Goal: Task Accomplishment & Management: Use online tool/utility

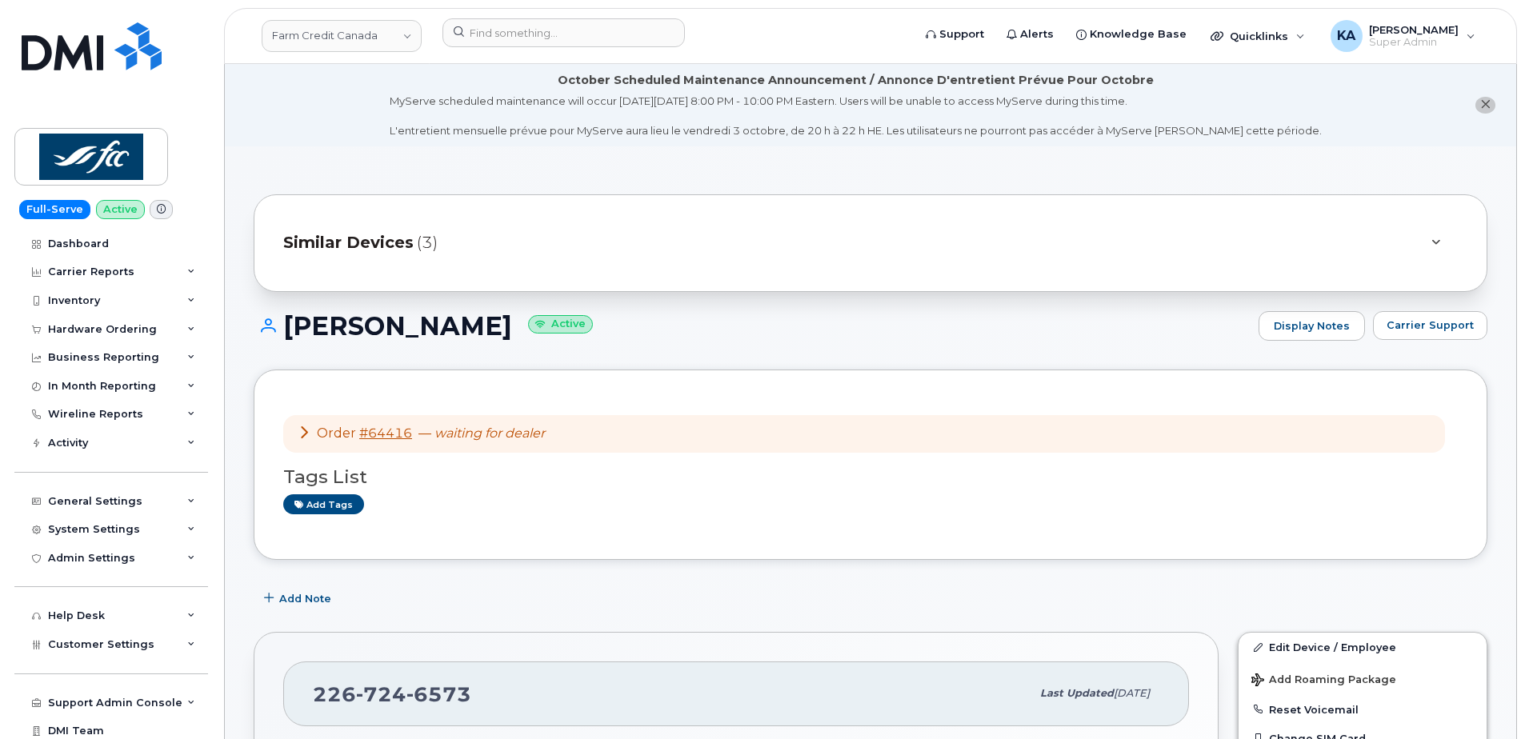
scroll to position [80, 0]
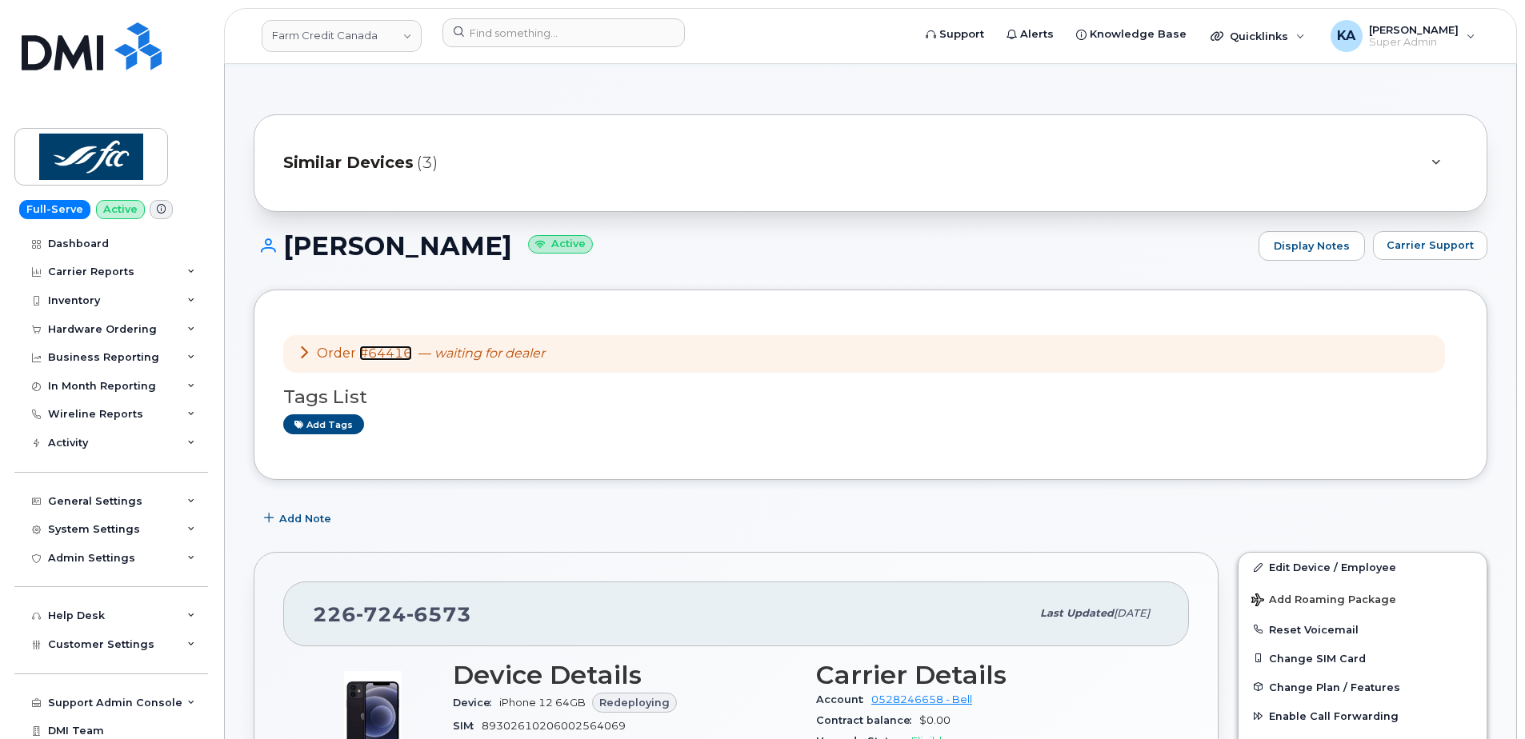
click at [378, 352] on link "#64416" at bounding box center [385, 353] width 53 height 15
click at [324, 36] on link "Farm Credit Canada" at bounding box center [342, 36] width 160 height 32
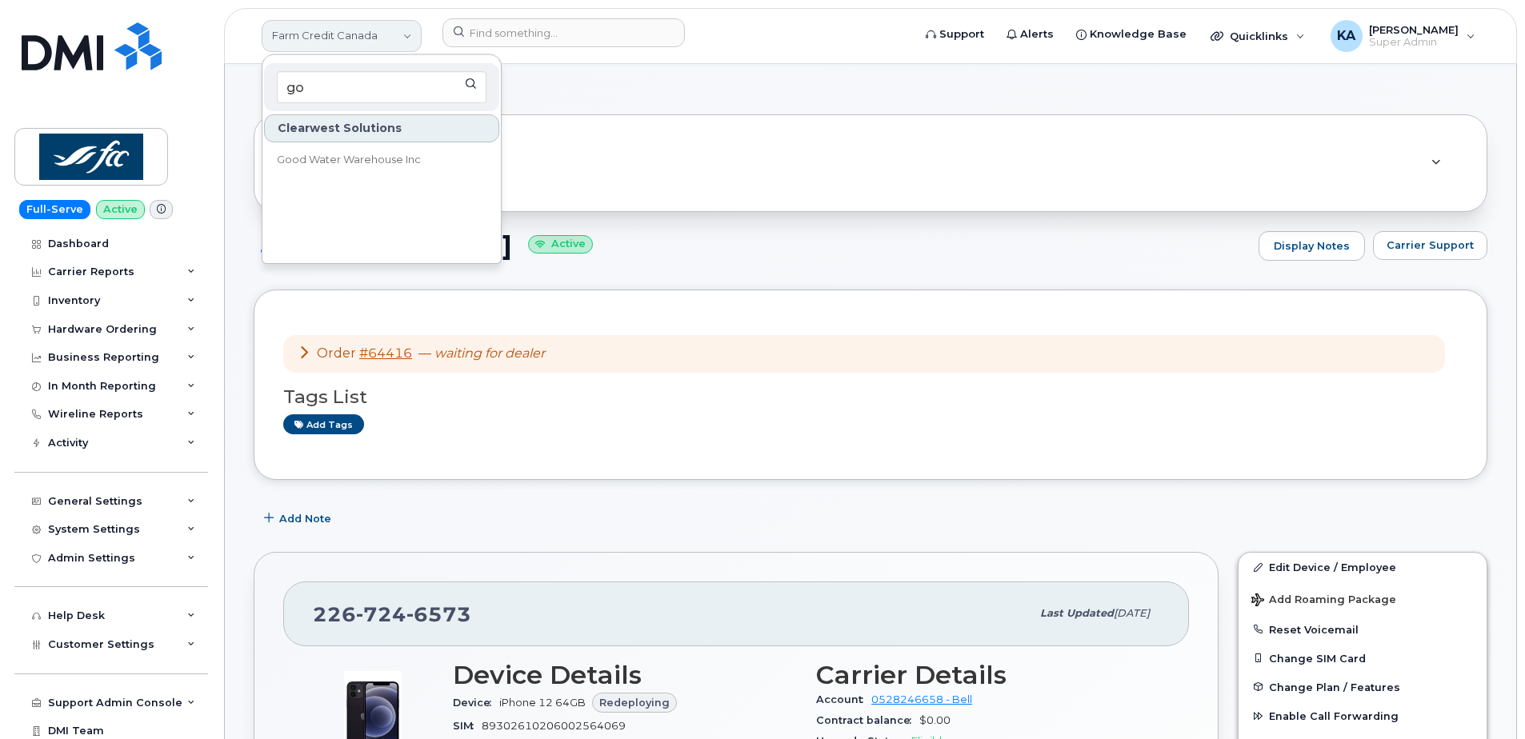
type input "g"
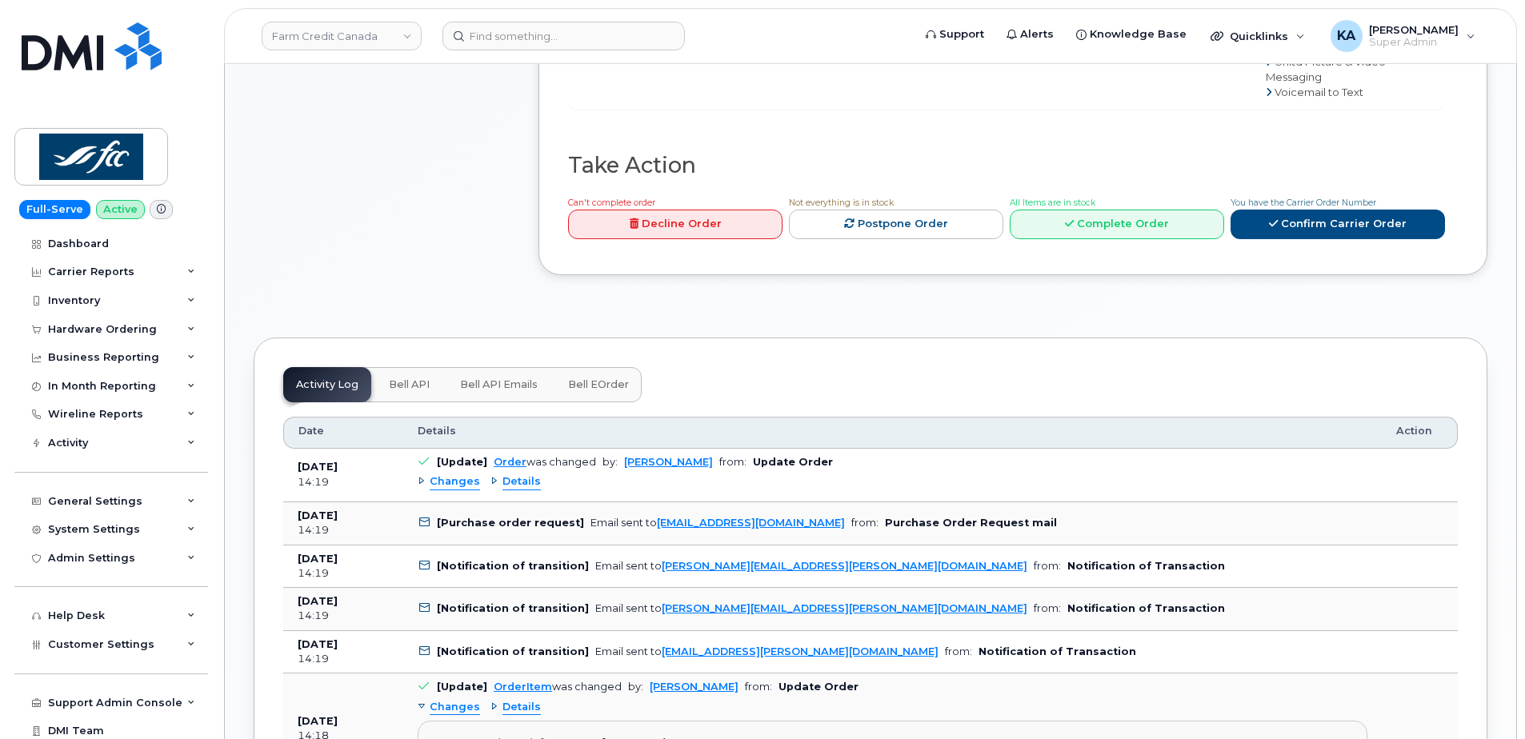
scroll to position [1200, 0]
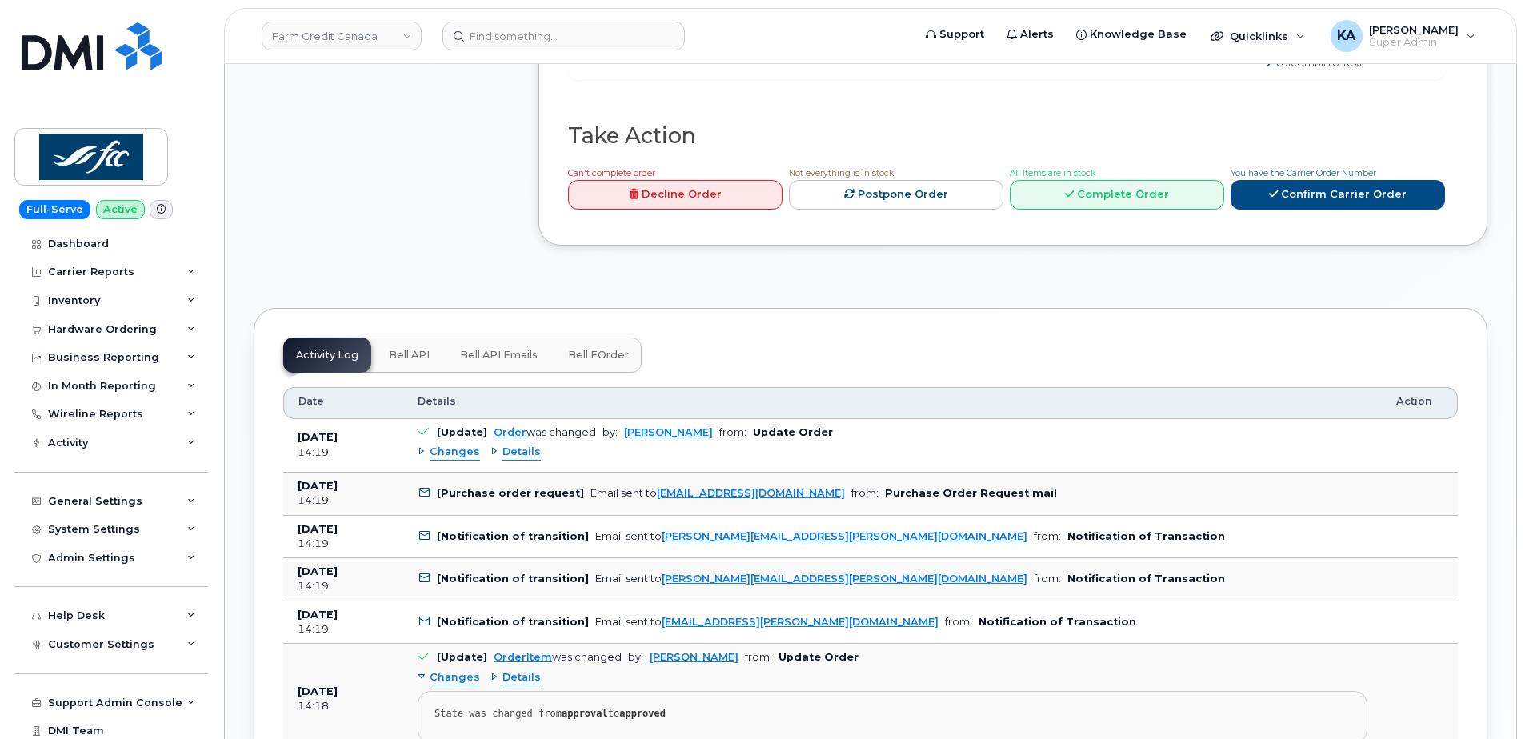
click at [594, 349] on span "Bell eOrder" at bounding box center [598, 355] width 61 height 13
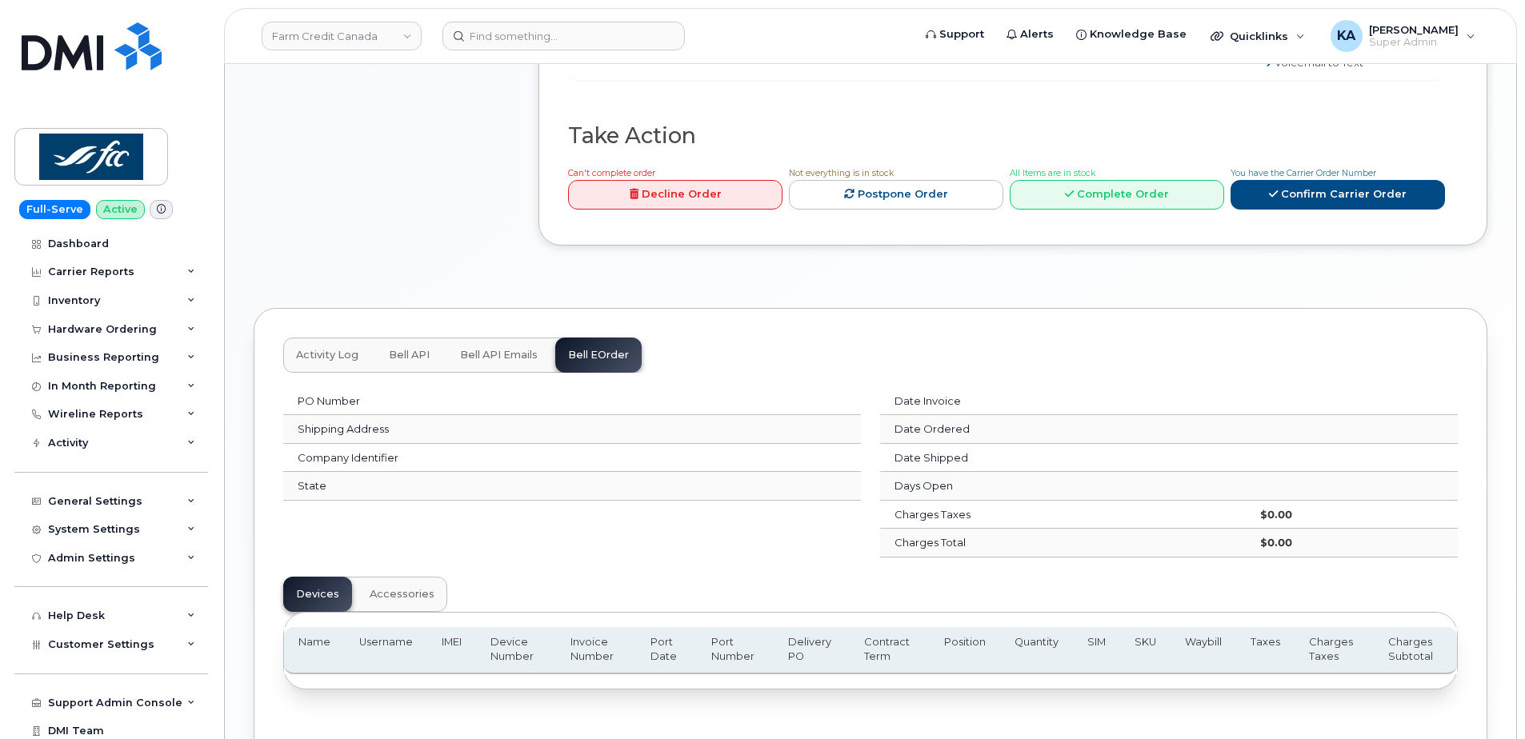
click at [495, 349] on span "Bell API Emails" at bounding box center [499, 355] width 78 height 13
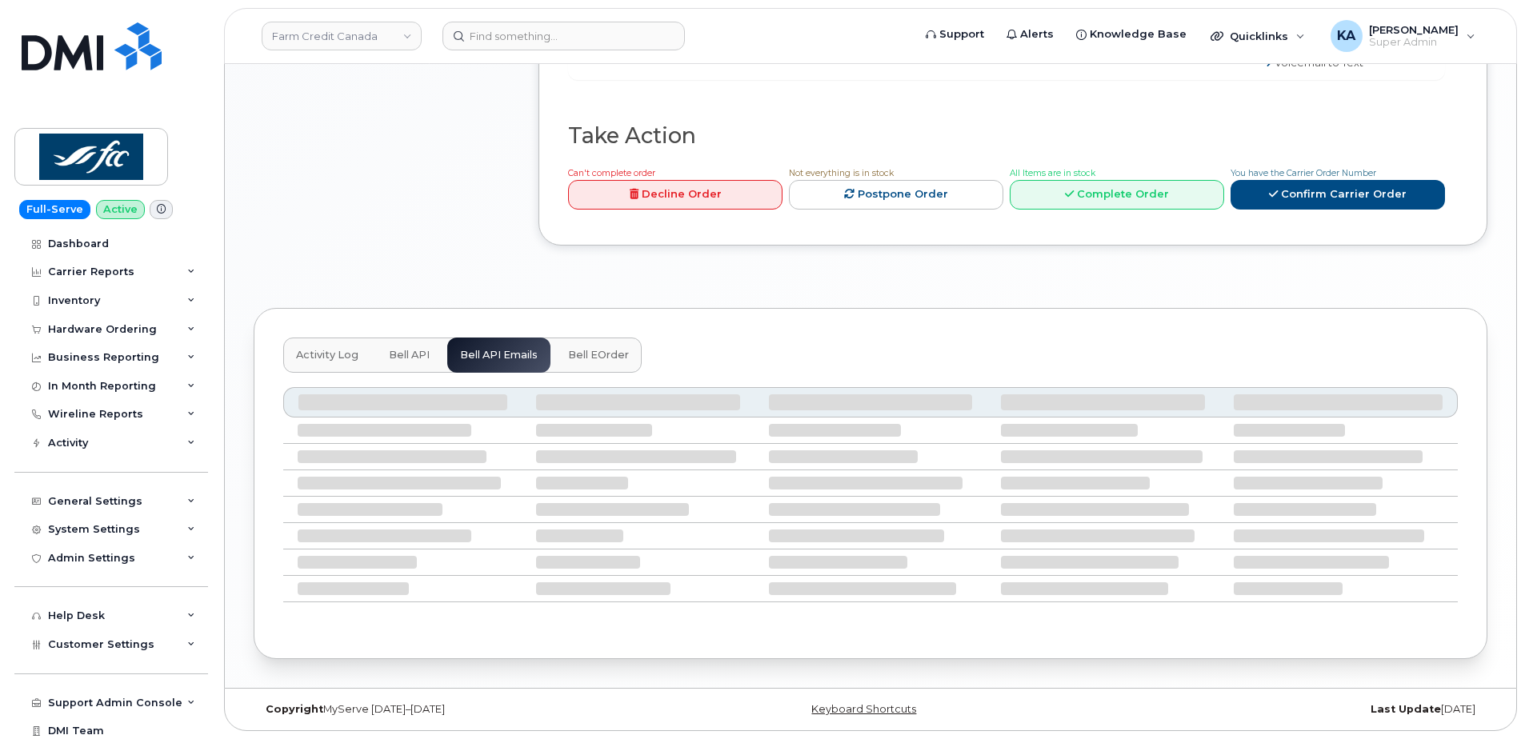
scroll to position [1170, 0]
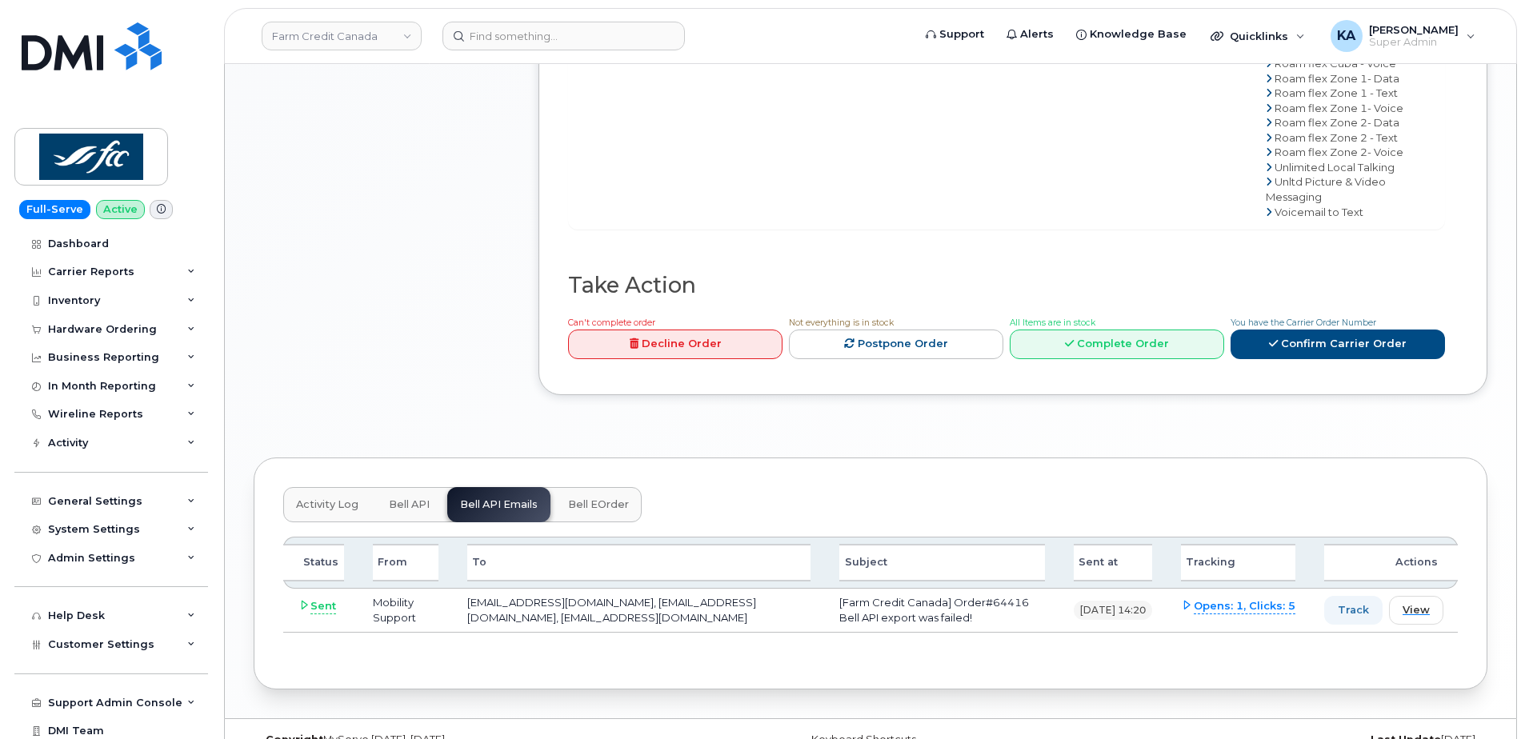
click at [321, 499] on span "Activity Log" at bounding box center [327, 505] width 62 height 13
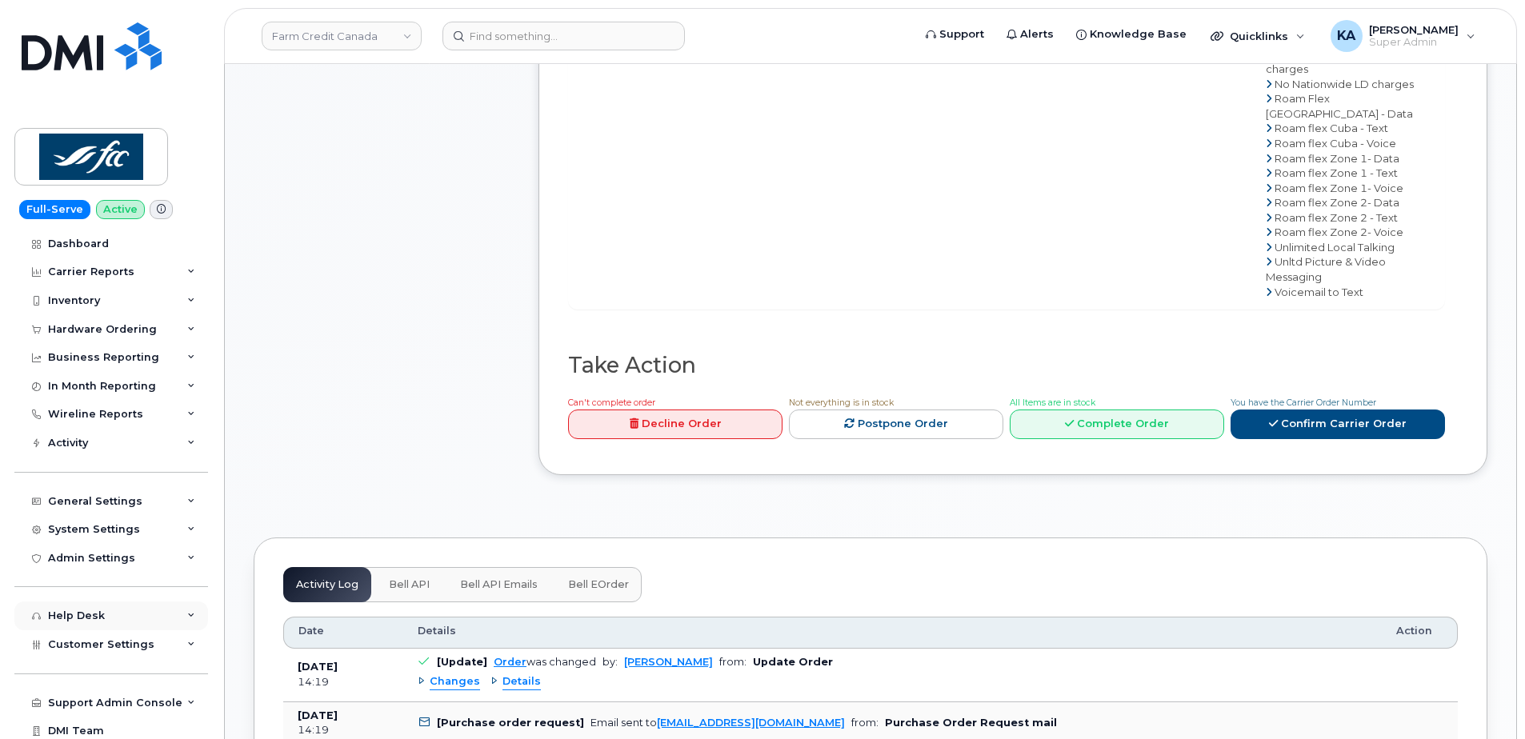
scroll to position [34, 0]
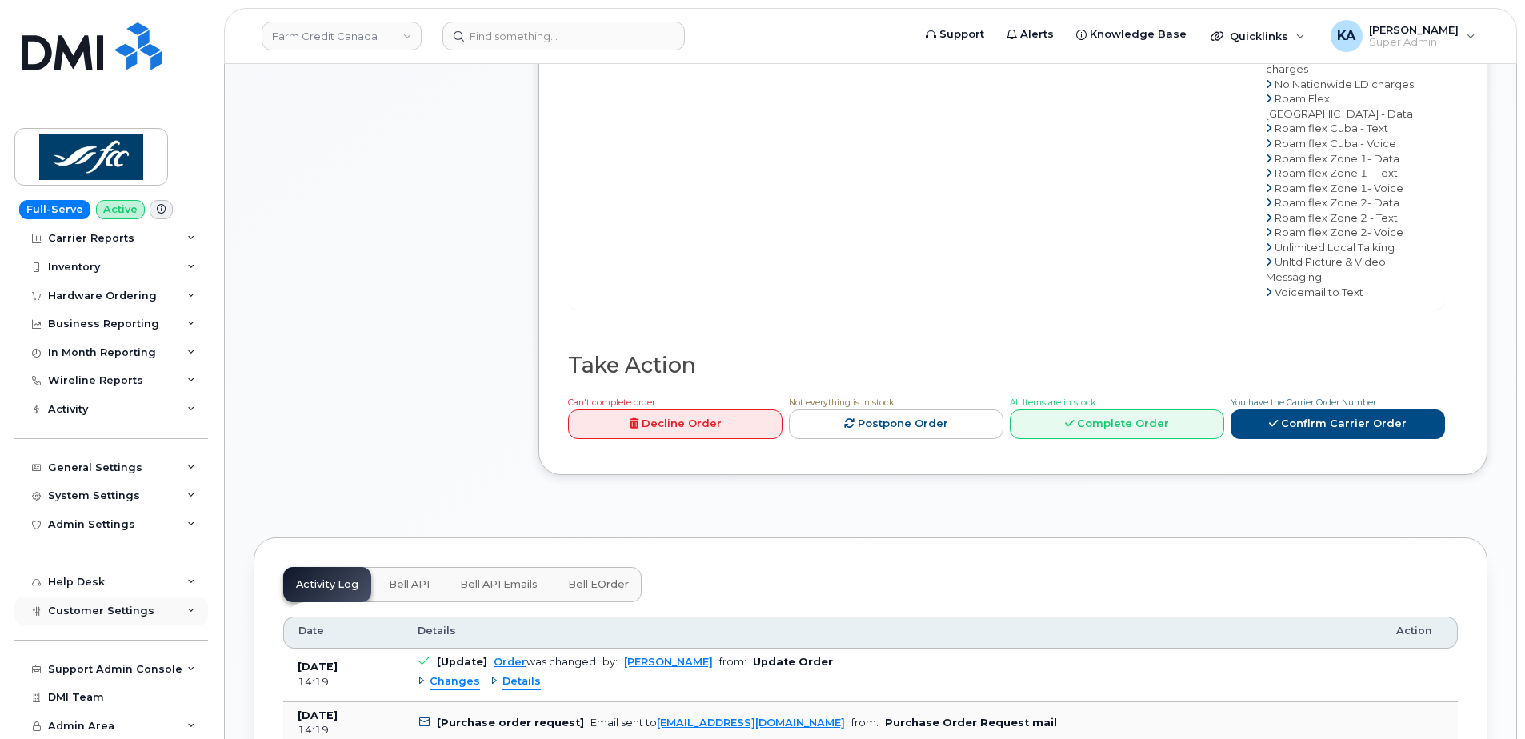
click at [84, 613] on span "Customer Settings" at bounding box center [101, 611] width 106 height 12
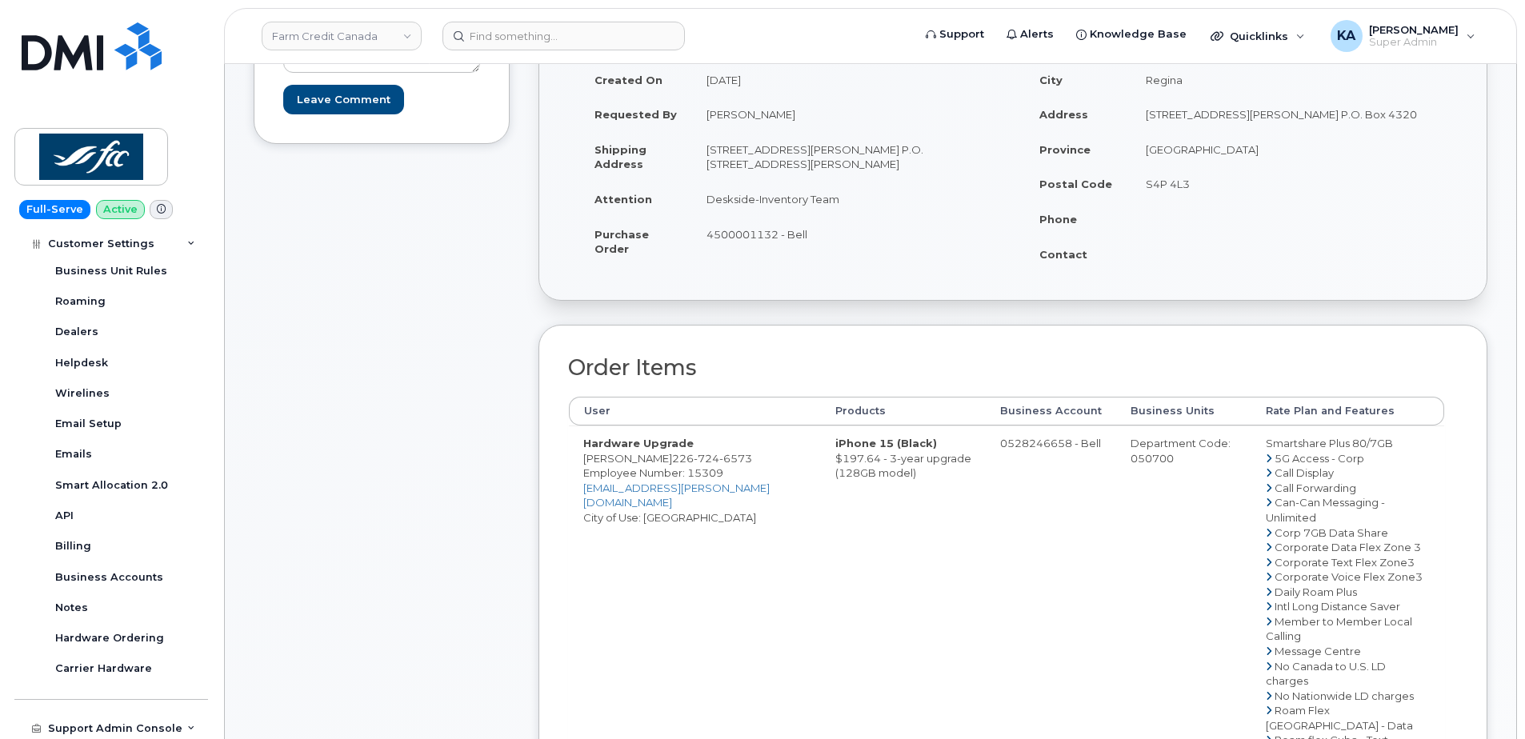
scroll to position [330, 0]
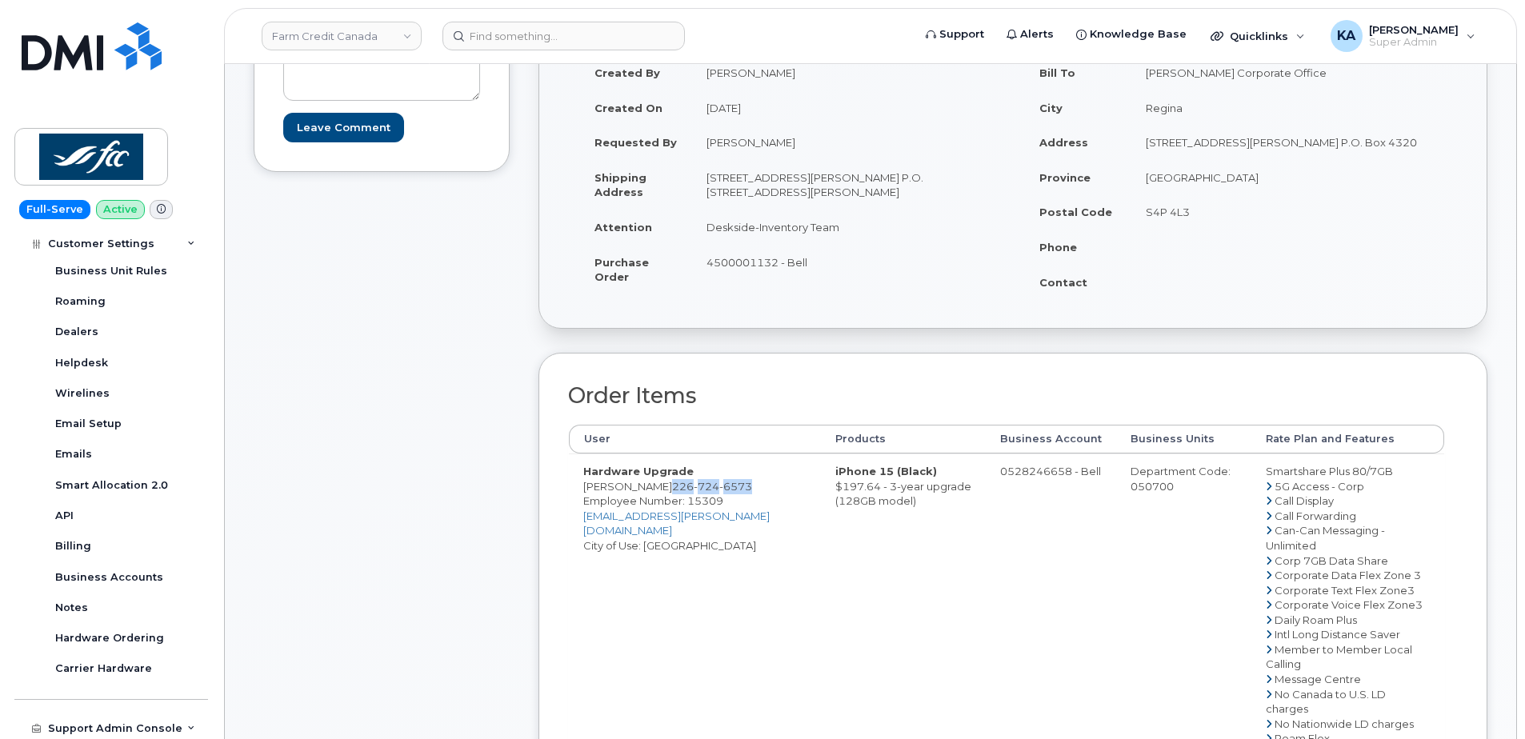
drag, startPoint x: 656, startPoint y: 487, endPoint x: 662, endPoint y: 499, distance: 13.2
click at [662, 499] on td "Hardware Upgrade Kadin Ritchie 226 724 6573 Employee Number: 15309 kadin.ritchi…" at bounding box center [695, 701] width 252 height 495
drag, startPoint x: 662, startPoint y: 499, endPoint x: 667, endPoint y: 485, distance: 15.2
copy span "226 724 6573"
click at [696, 507] on span "Employee Number: 15309" at bounding box center [653, 501] width 140 height 13
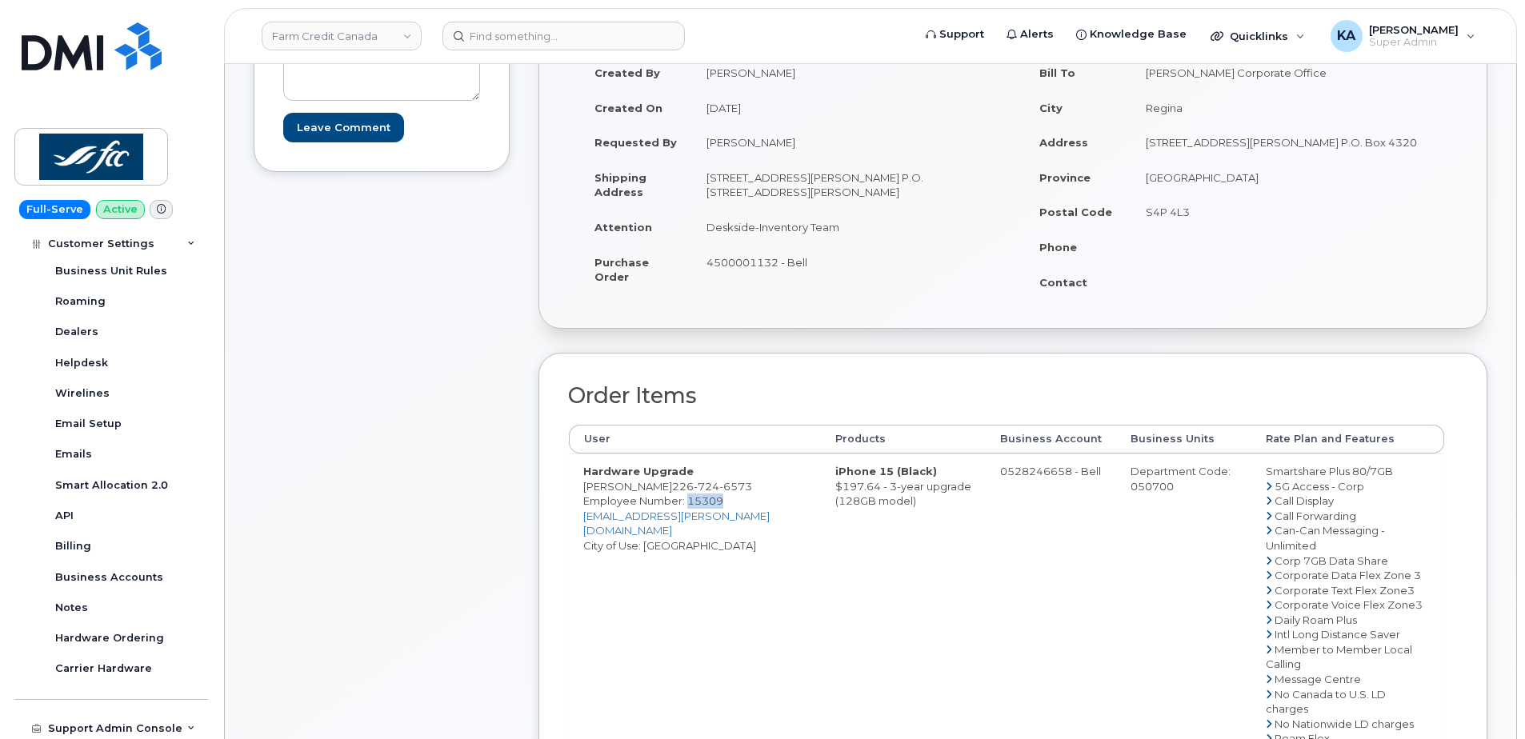
click at [696, 507] on span "Employee Number: 15309" at bounding box center [653, 501] width 140 height 13
copy span "15309"
drag, startPoint x: 703, startPoint y: 173, endPoint x: 940, endPoint y: 182, distance: 237.8
click at [940, 182] on td "1800 Hamilton Street P.O. Box 4320 Regina Saskatchewan S4P 4L3" at bounding box center [846, 185] width 309 height 50
click at [881, 195] on td "1800 Hamilton Street P.O. Box 4320 Regina Saskatchewan S4P 4L3" at bounding box center [846, 185] width 309 height 50
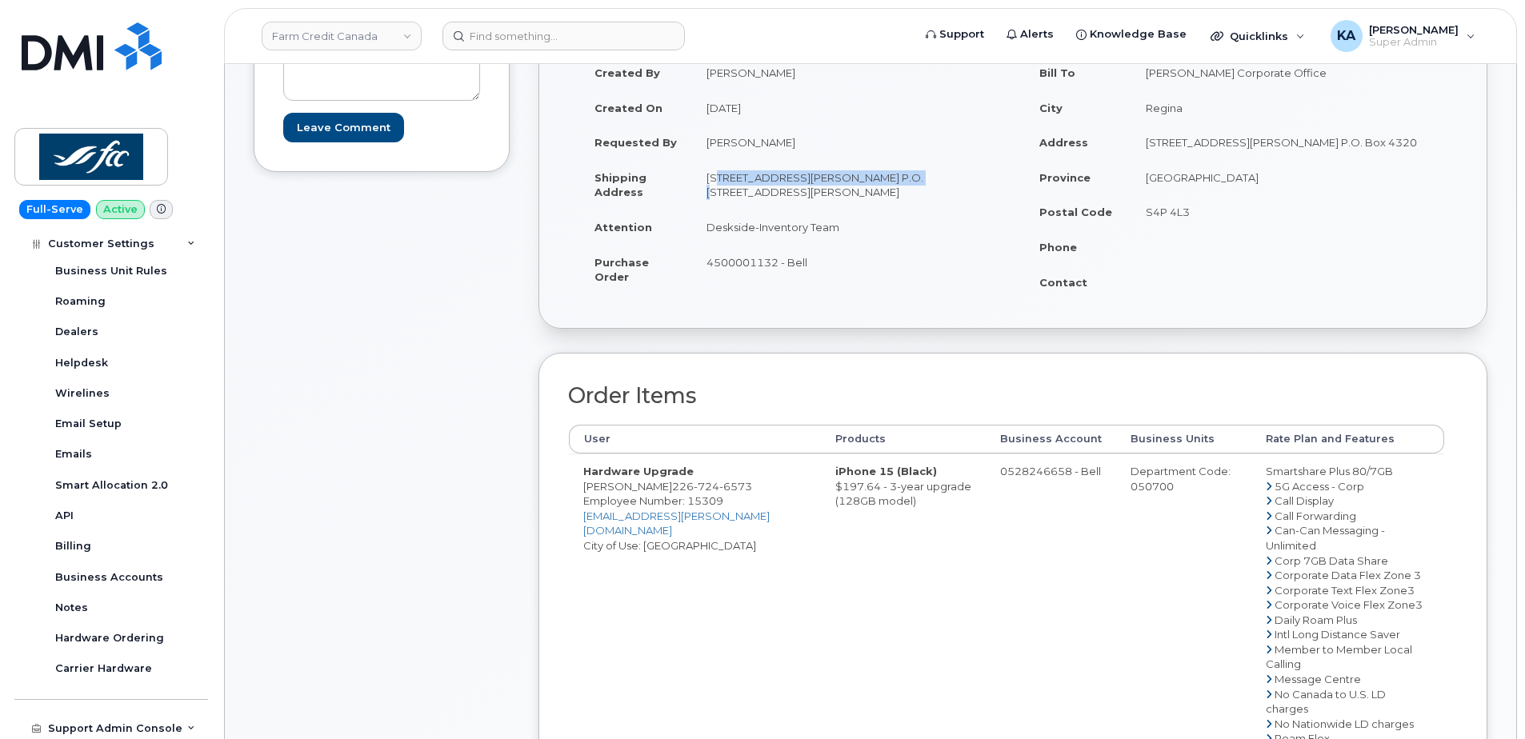
drag, startPoint x: 898, startPoint y: 179, endPoint x: 708, endPoint y: 173, distance: 189.7
click at [708, 173] on td "1800 Hamilton Street P.O. Box 4320 Regina Saskatchewan S4P 4L3" at bounding box center [846, 185] width 309 height 50
copy td "1800 Hamilton Street P.O. Box 4320"
drag, startPoint x: 784, startPoint y: 192, endPoint x: 830, endPoint y: 202, distance: 46.6
click at [830, 202] on td "1800 Hamilton Street P.O. Box 4320 Regina Saskatchewan S4P 4L3" at bounding box center [846, 185] width 309 height 50
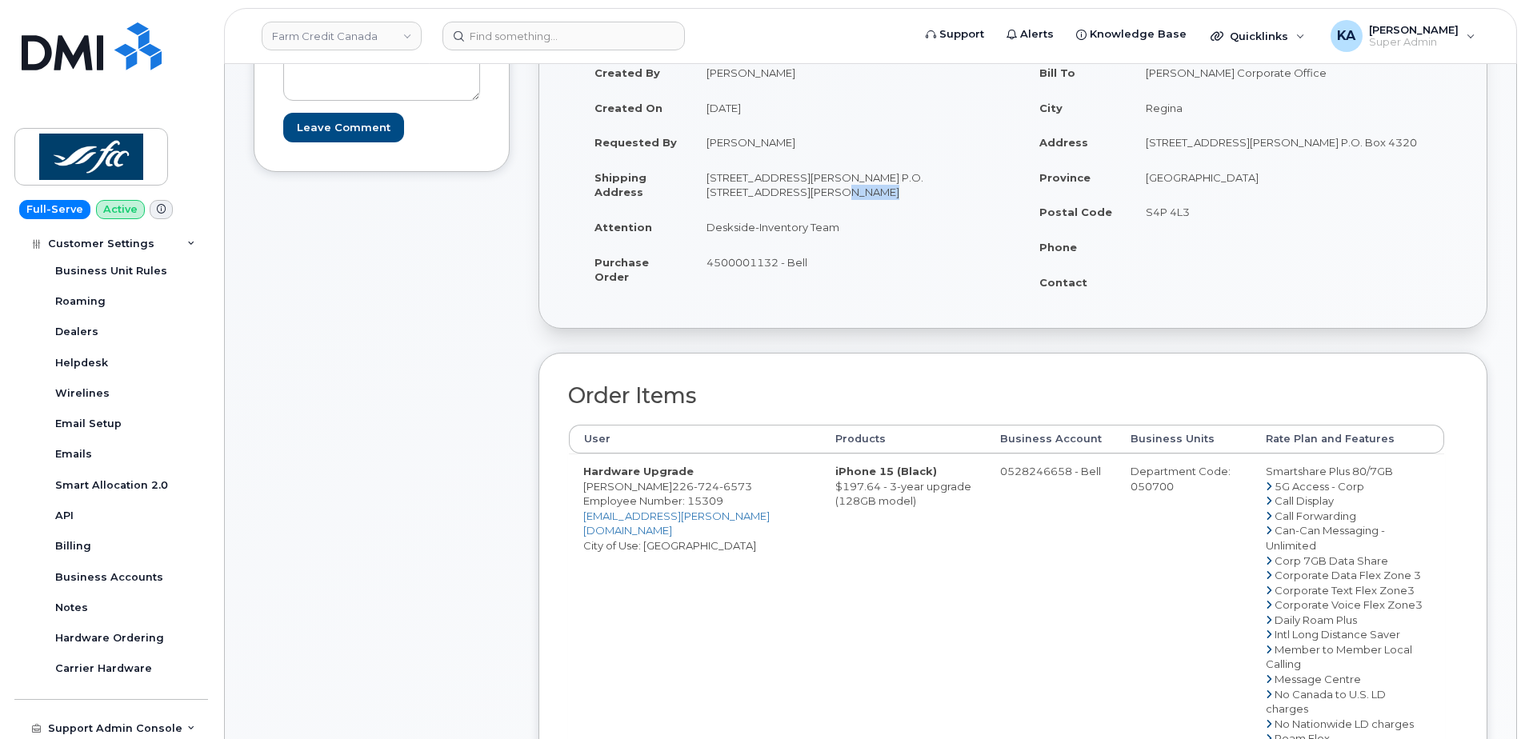
copy td "S4P 4L3"
drag, startPoint x: 711, startPoint y: 229, endPoint x: 840, endPoint y: 234, distance: 129.7
click at [840, 234] on td "Deskside-Inventory Team" at bounding box center [846, 227] width 309 height 35
copy td "Deskside-Inventory Team"
drag, startPoint x: 582, startPoint y: 487, endPoint x: 653, endPoint y: 491, distance: 71.3
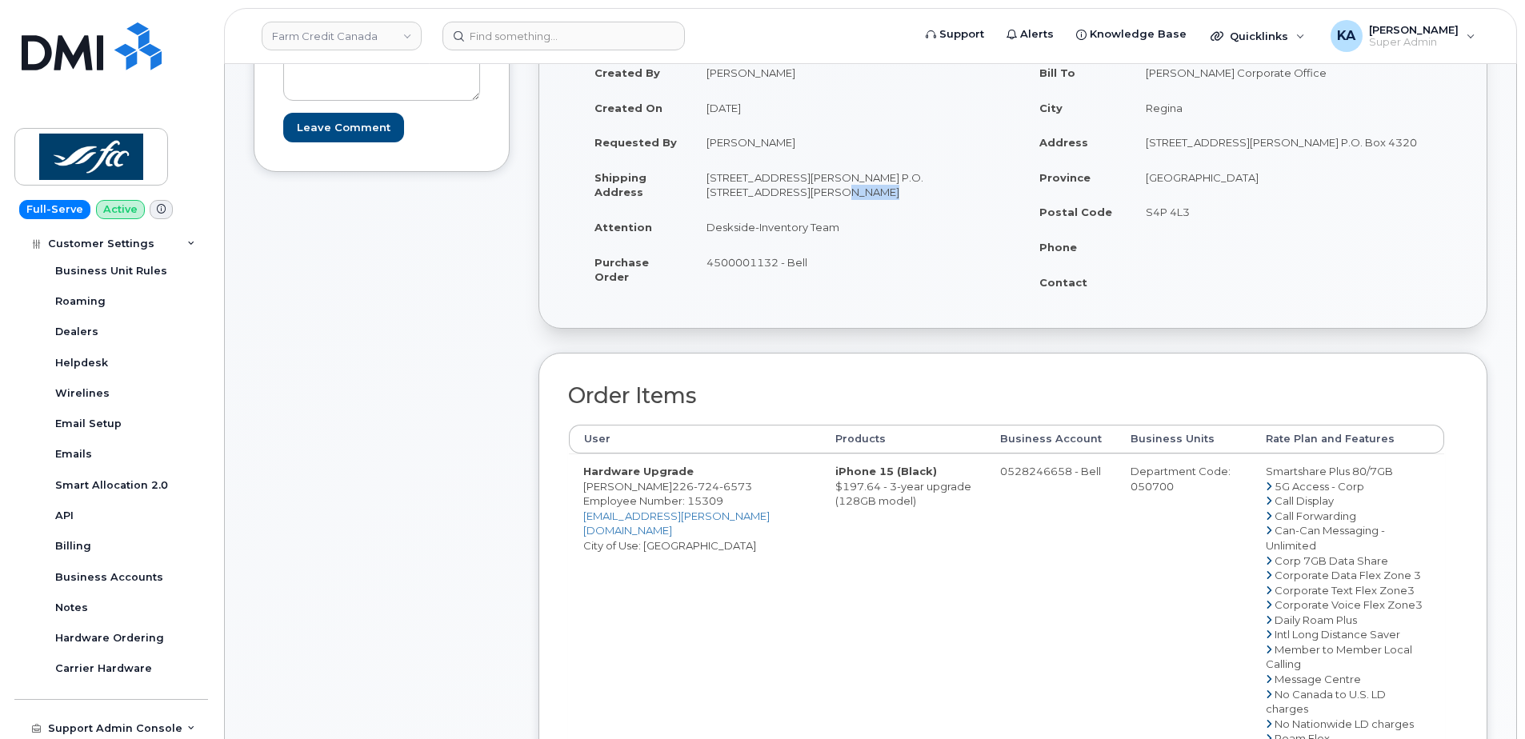
click at [653, 491] on td "Hardware Upgrade Kadin Ritchie 226 724 6573 Employee Number: 15309 kadin.ritchi…" at bounding box center [695, 701] width 252 height 495
copy td "[PERSON_NAME]"
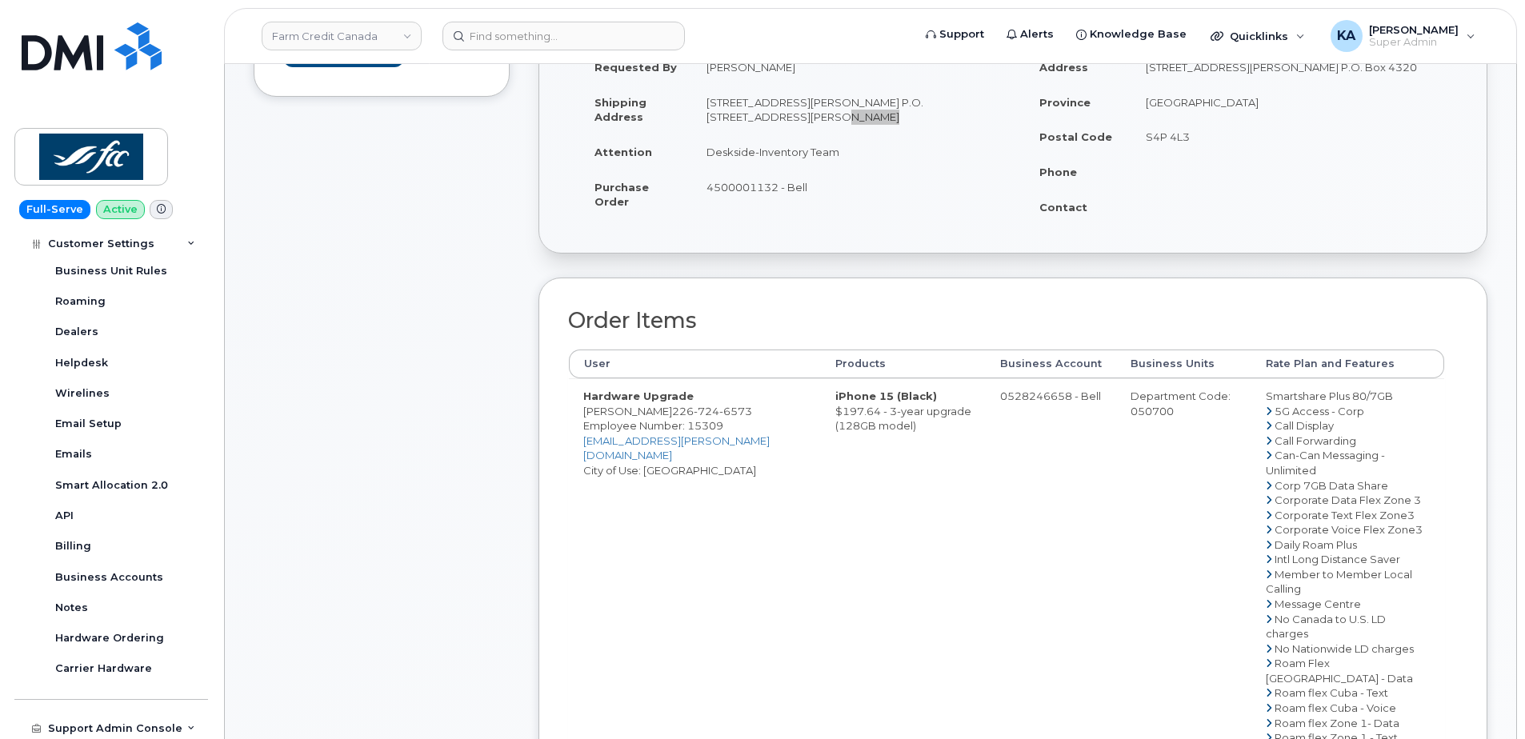
scroll to position [410, 0]
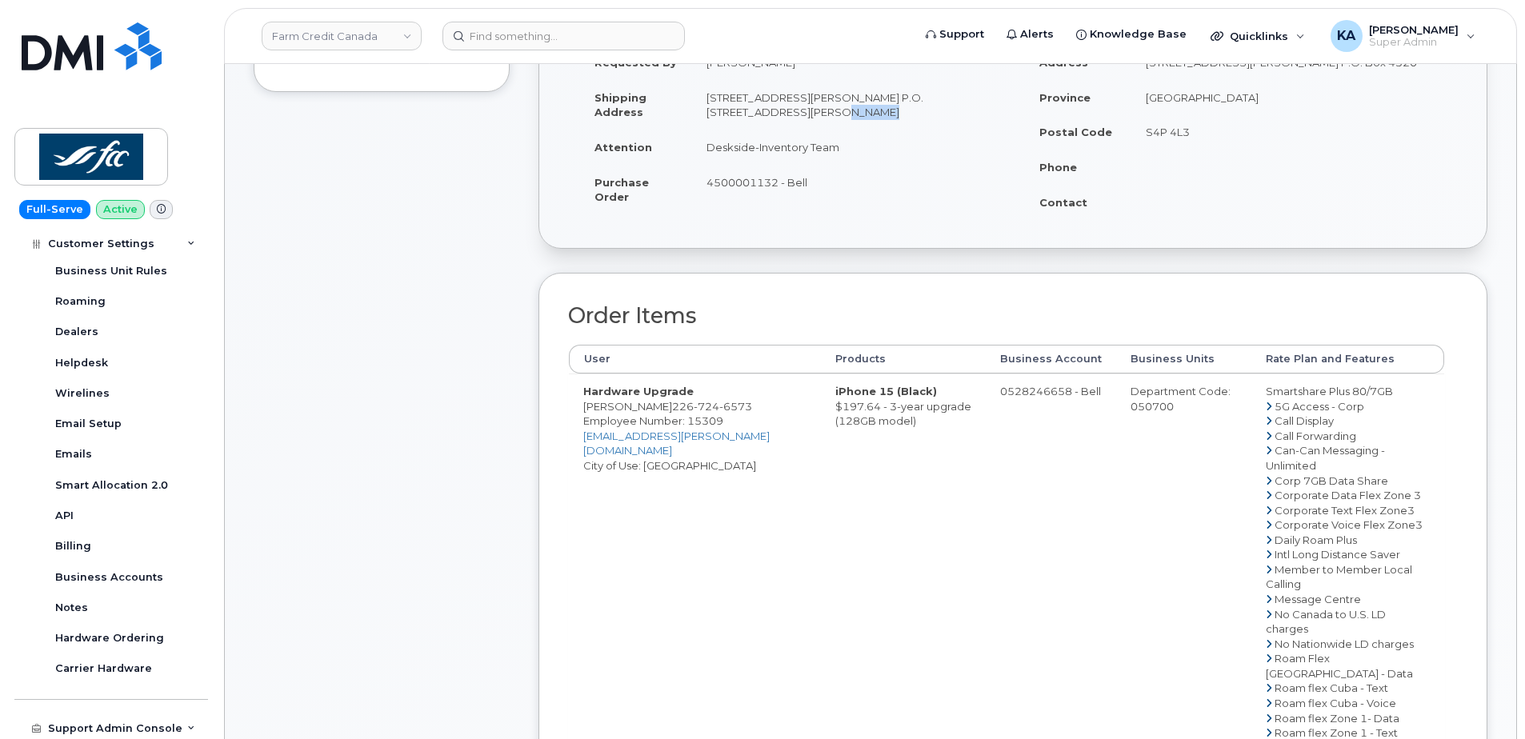
drag, startPoint x: 1105, startPoint y: 390, endPoint x: 1155, endPoint y: 420, distance: 57.8
click at [1155, 420] on td "Department Code: 050700" at bounding box center [1183, 621] width 135 height 495
copy div "Department Code: 050700"
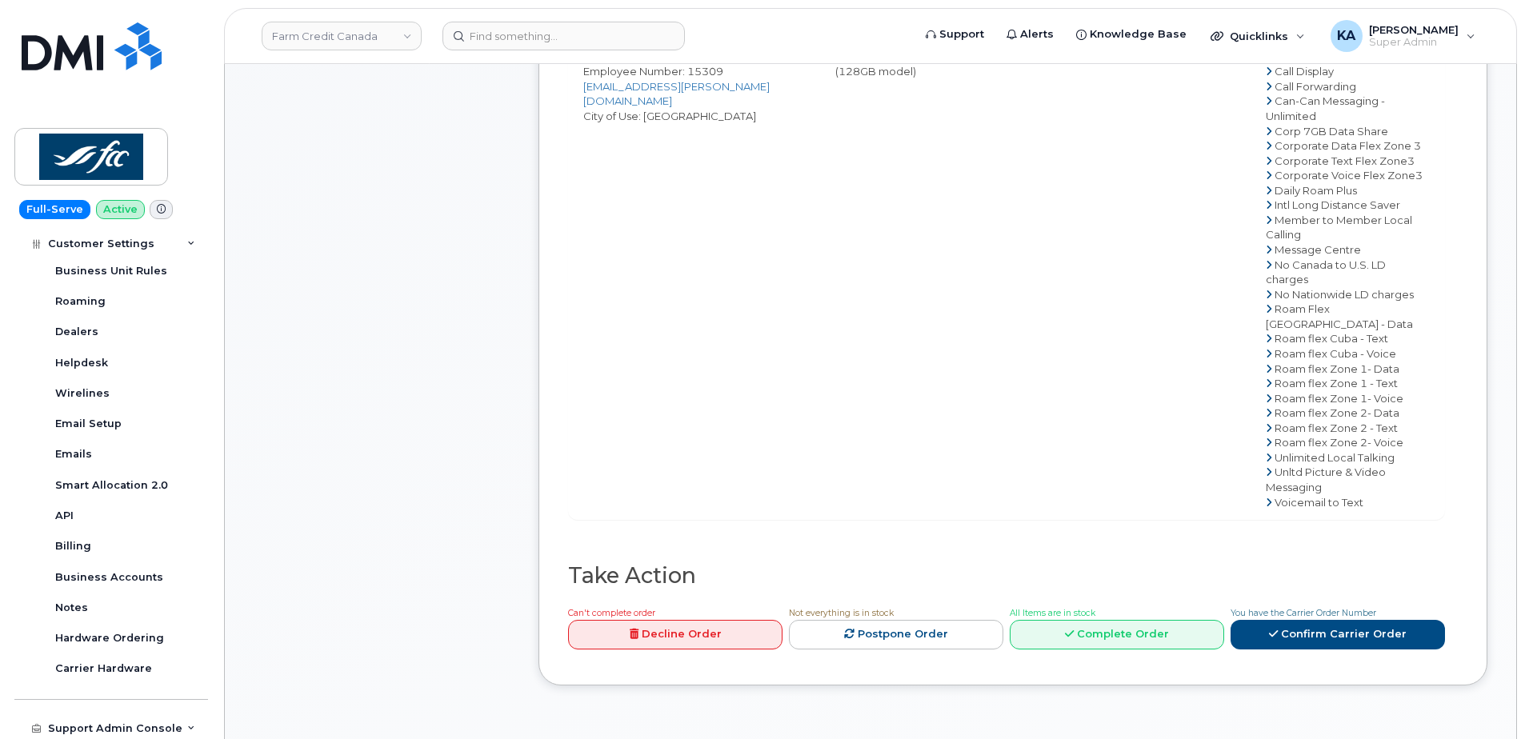
scroll to position [811, 0]
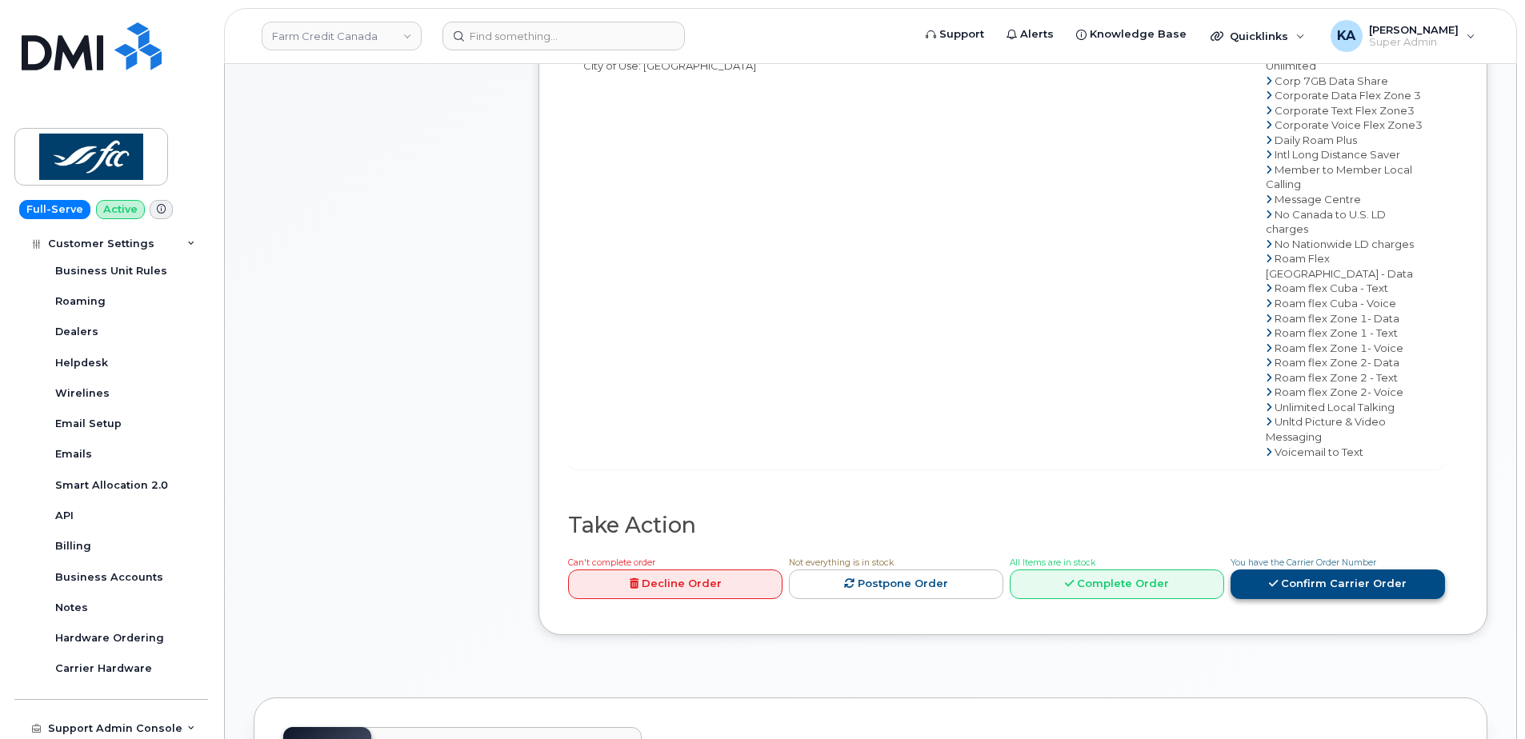
click at [1275, 579] on icon at bounding box center [1273, 584] width 9 height 10
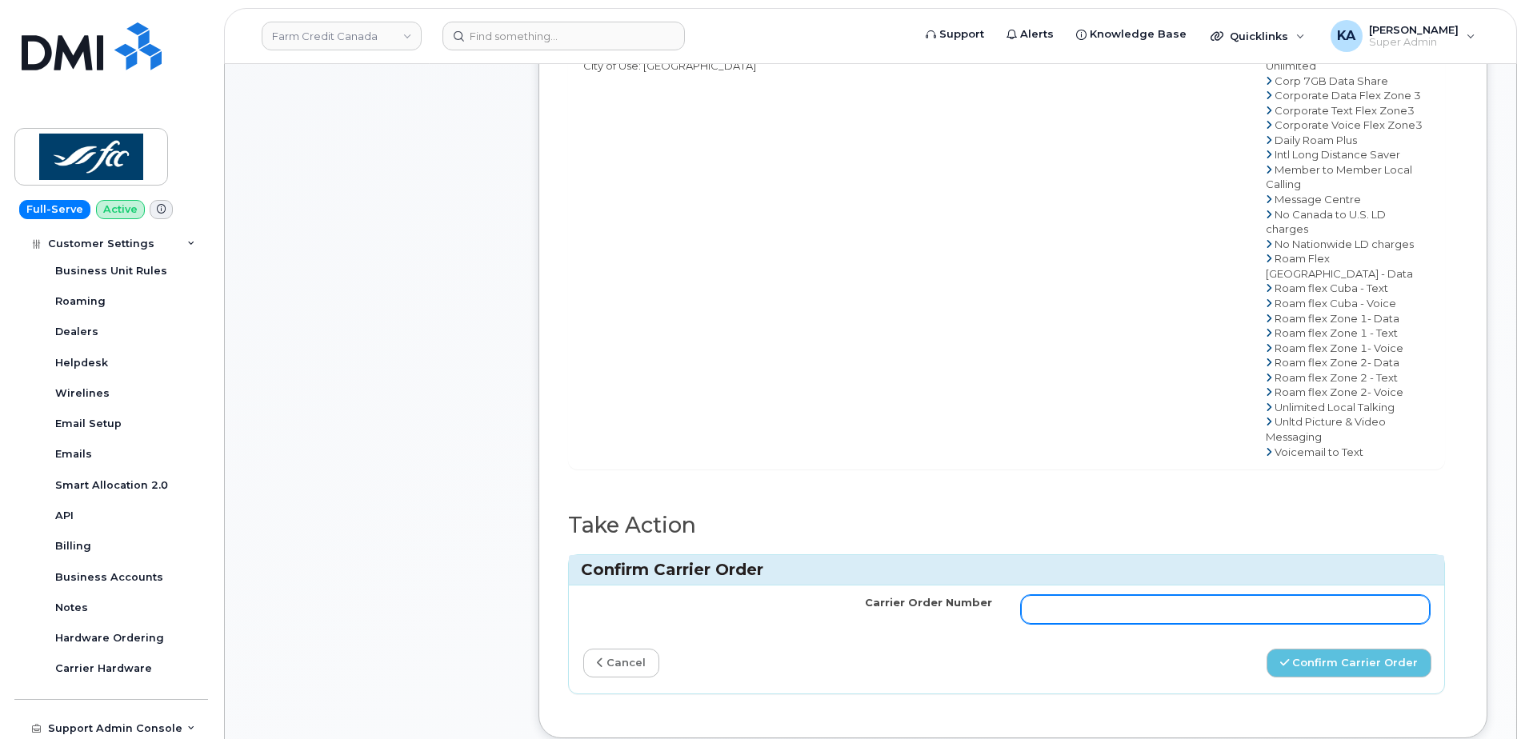
click at [1086, 595] on input "Carrier Order Number" at bounding box center [1225, 609] width 409 height 29
paste input "3023088"
type input "3023088"
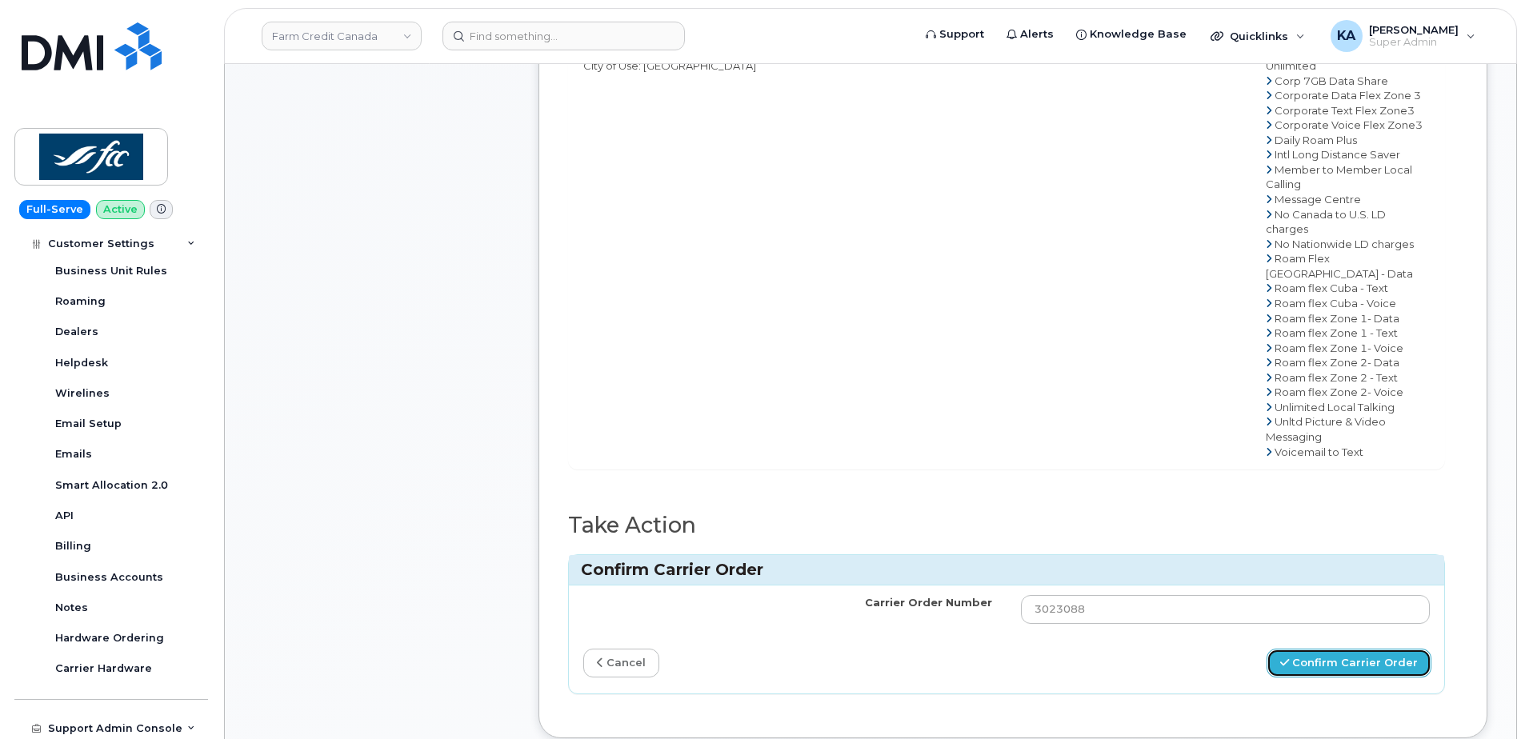
click at [1330, 649] on button "Confirm Carrier Order" at bounding box center [1349, 664] width 165 height 30
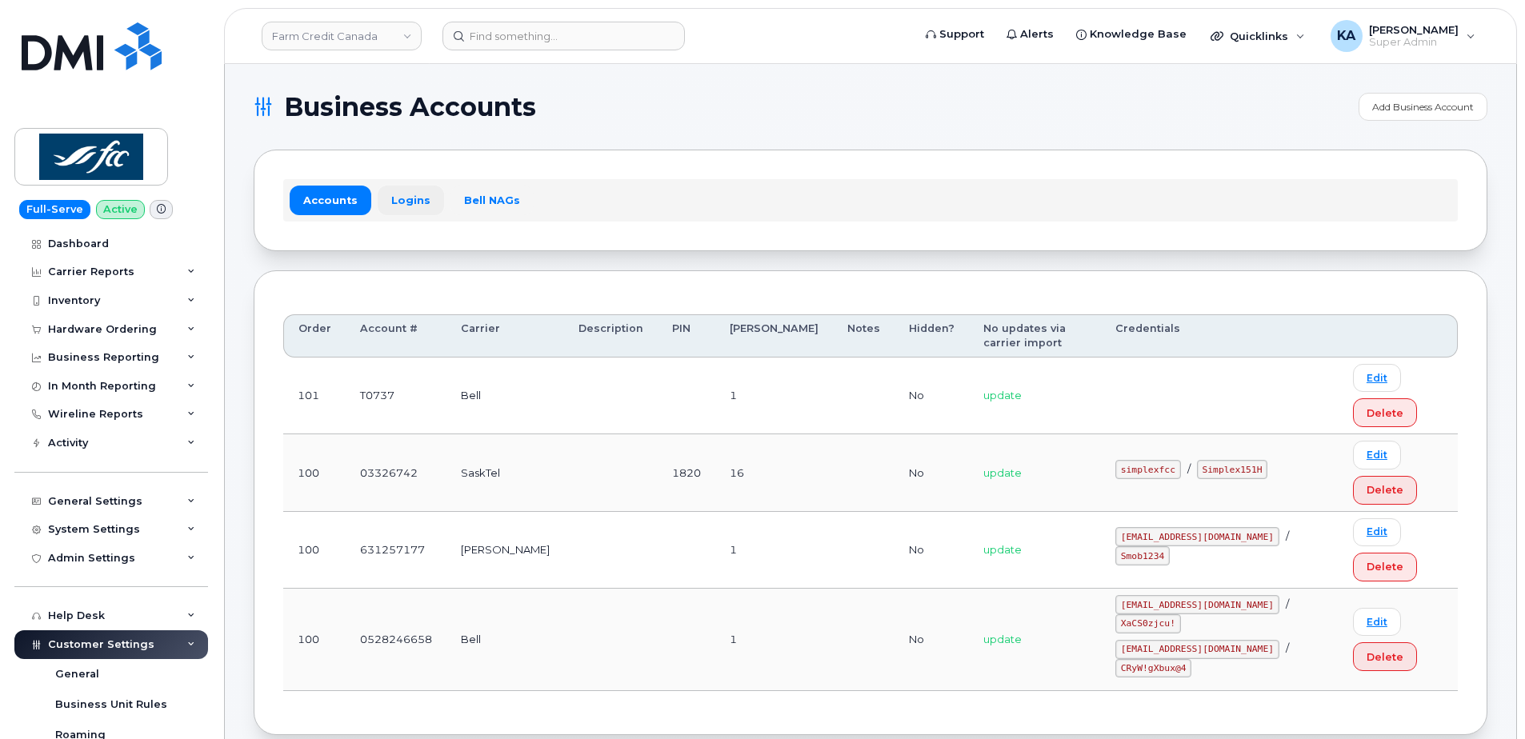
click at [401, 198] on link "Logins" at bounding box center [411, 200] width 66 height 29
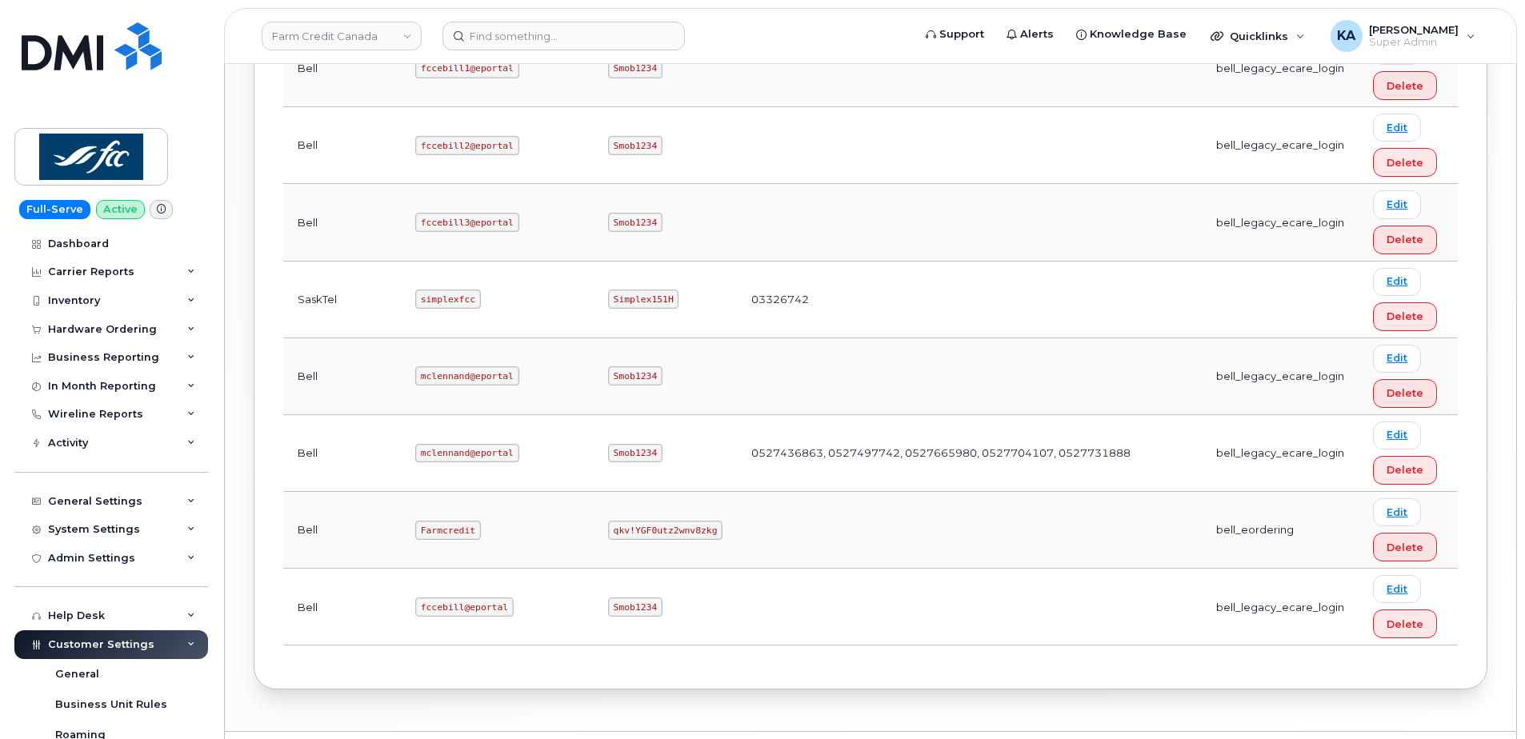
scroll to position [962, 0]
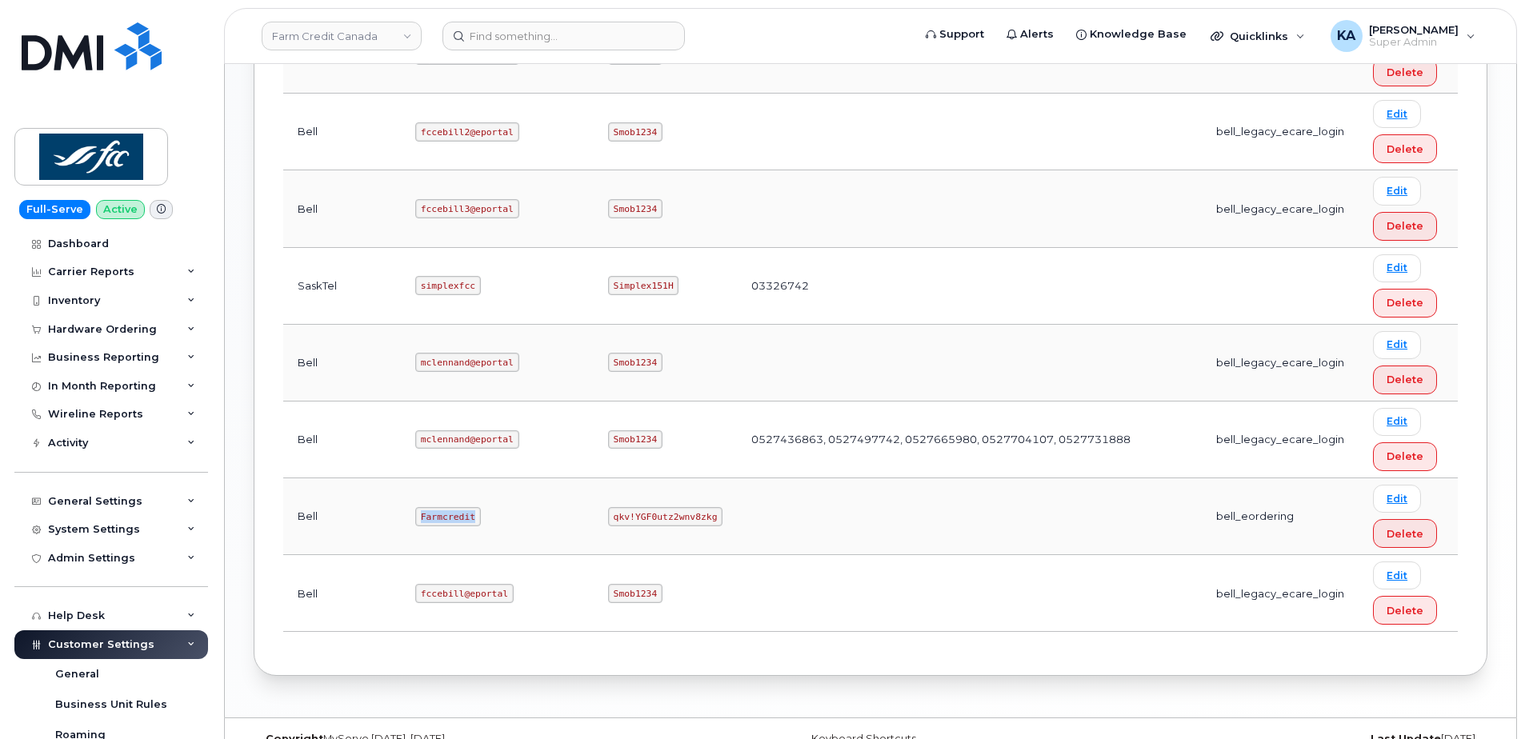
drag, startPoint x: 366, startPoint y: 486, endPoint x: 434, endPoint y: 497, distance: 68.1
click at [434, 497] on td "Farmcredit" at bounding box center [497, 516] width 193 height 77
copy code "Farmcredit"
drag, startPoint x: 492, startPoint y: 488, endPoint x: 603, endPoint y: 495, distance: 110.6
click at [603, 495] on td "qkv!YGF0utz2wnv8zkg" at bounding box center [665, 516] width 143 height 77
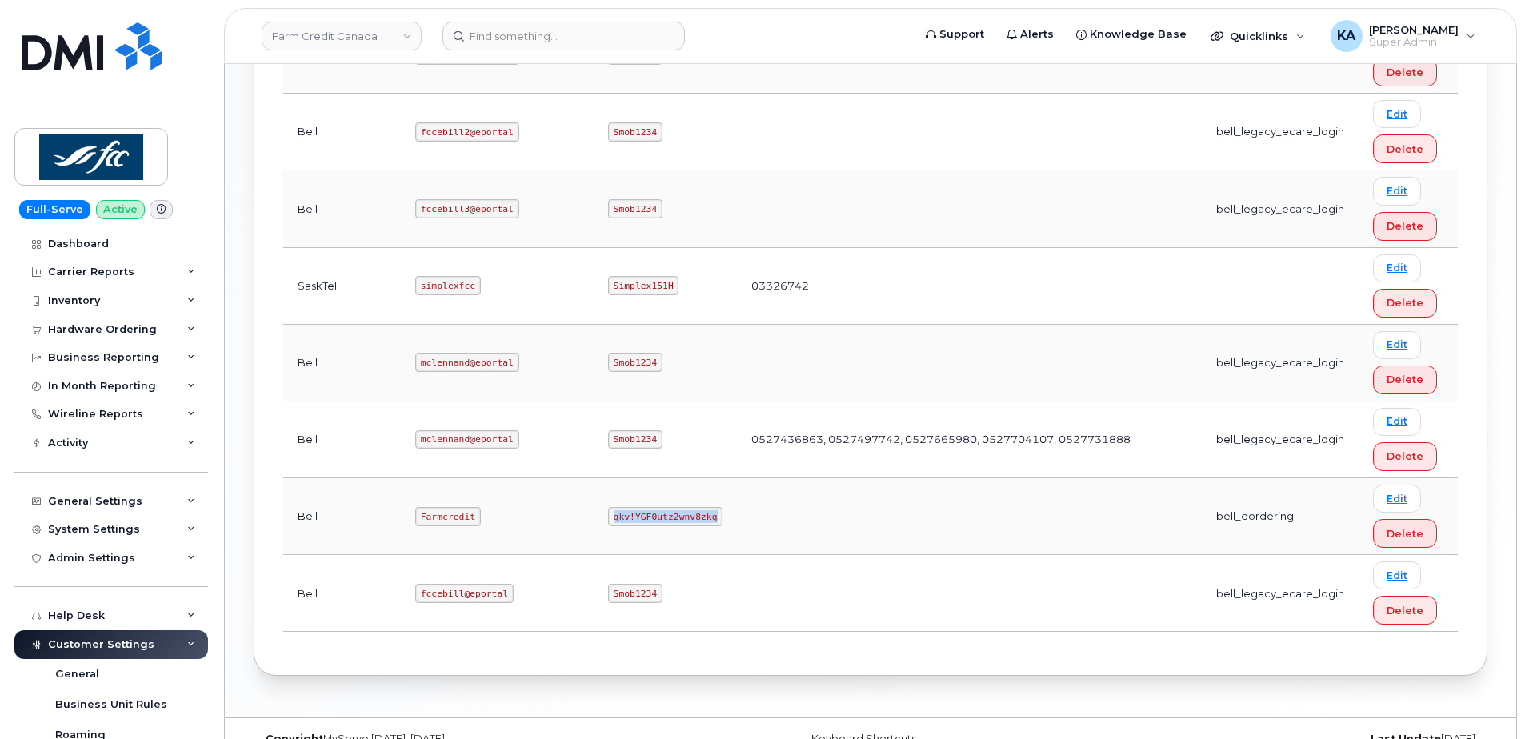
copy code "qkv!YGF0utz2wnv8zkg"
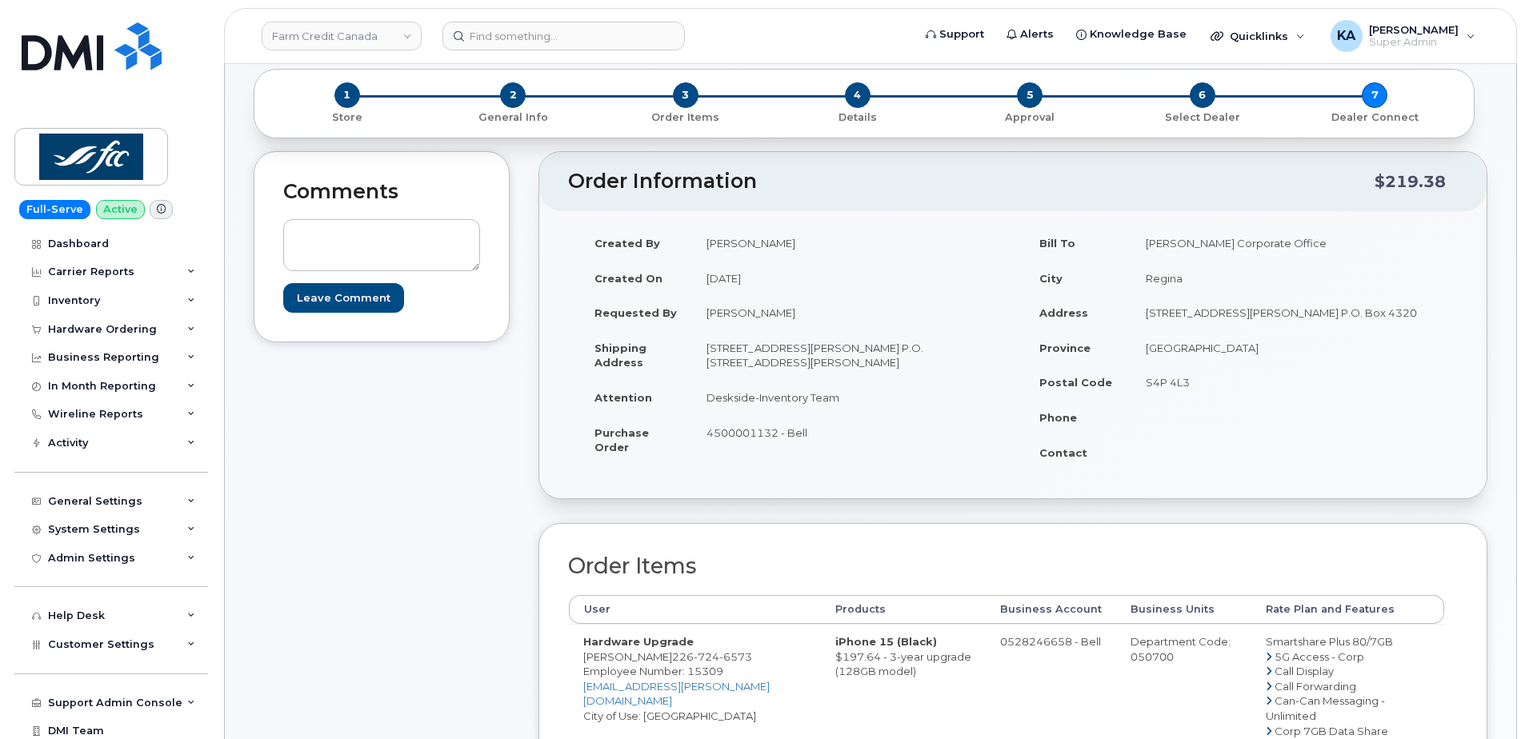
scroll to position [240, 0]
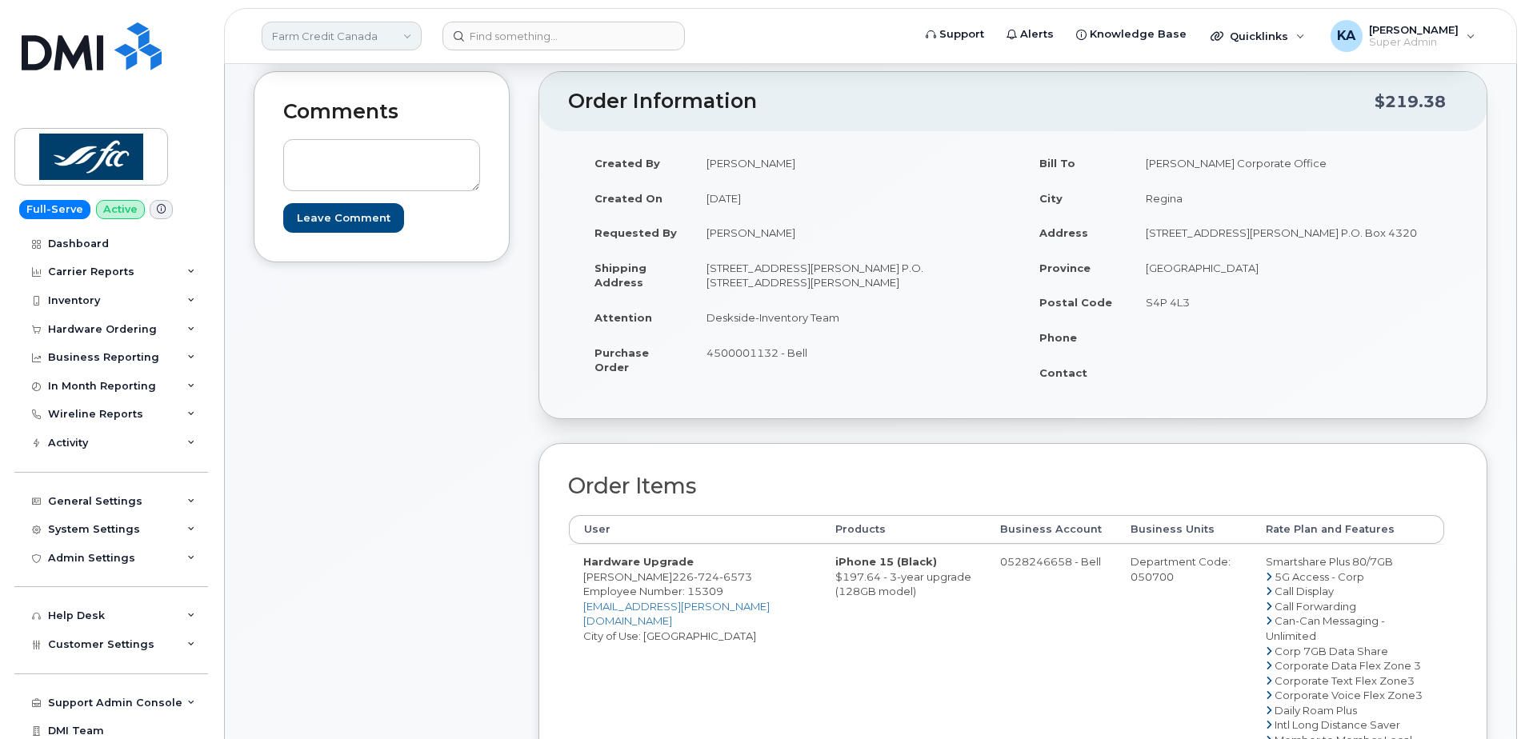
click at [323, 32] on link "Farm Credit Canada" at bounding box center [342, 36] width 160 height 29
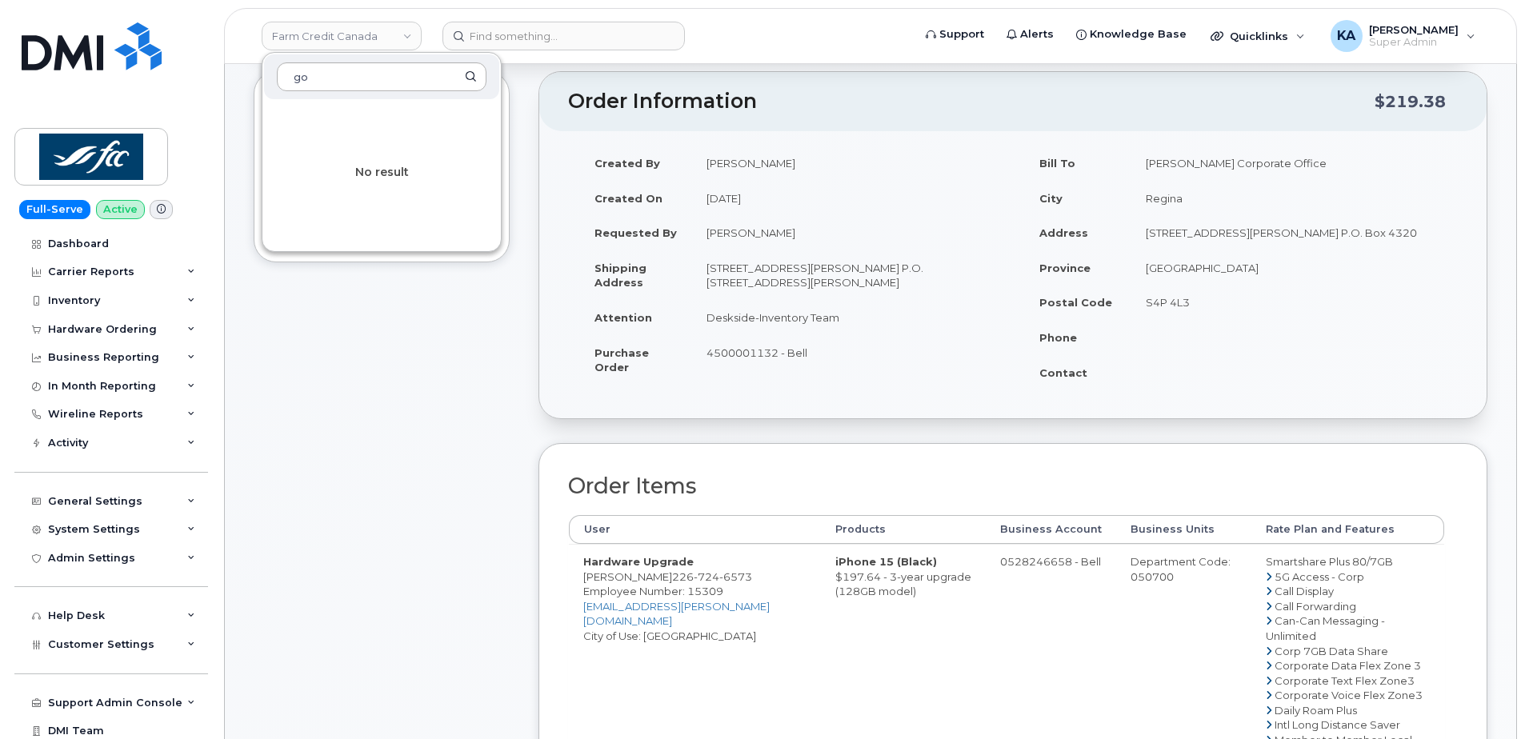
type input "g"
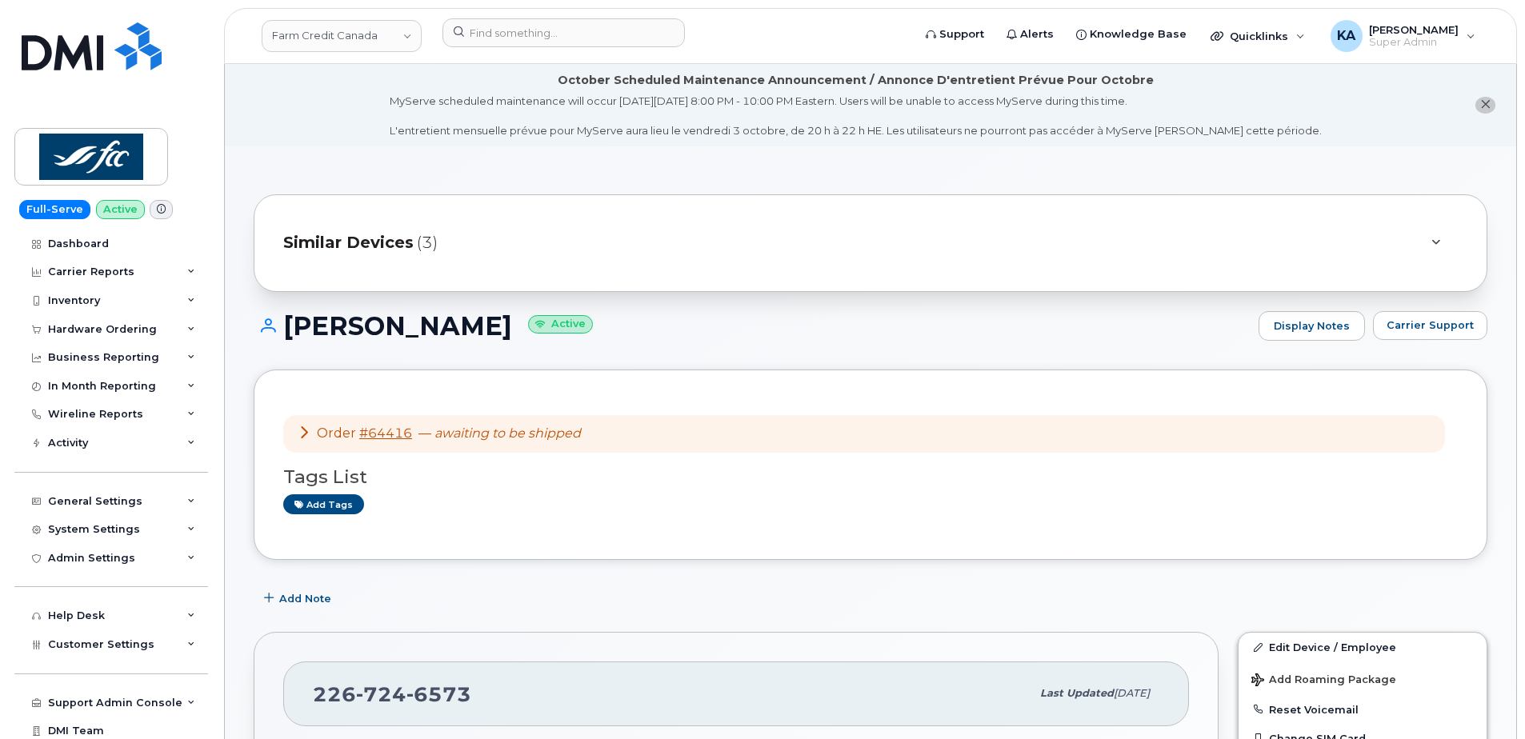
click at [324, 36] on link "Farm Credit Canada" at bounding box center [342, 36] width 160 height 32
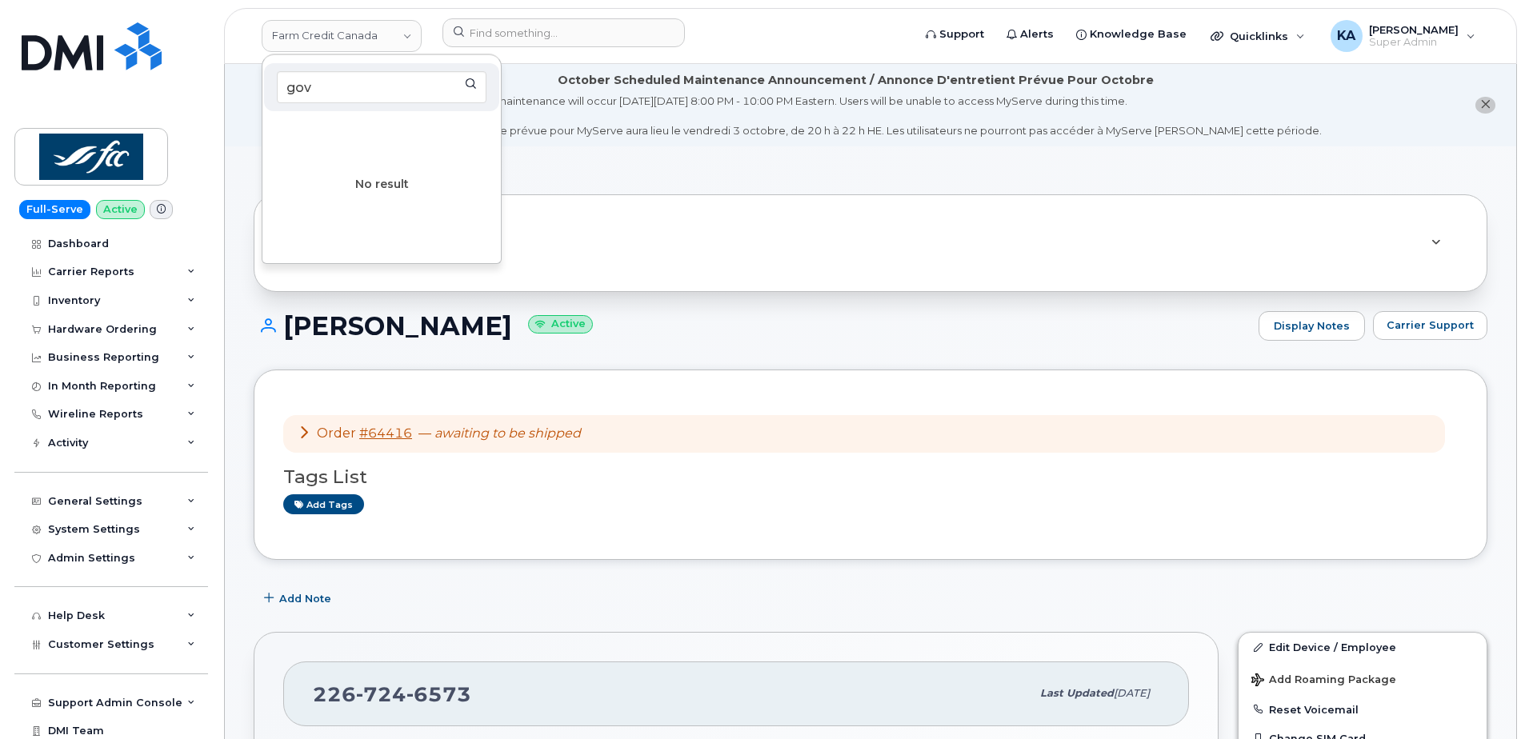
type input "gov"
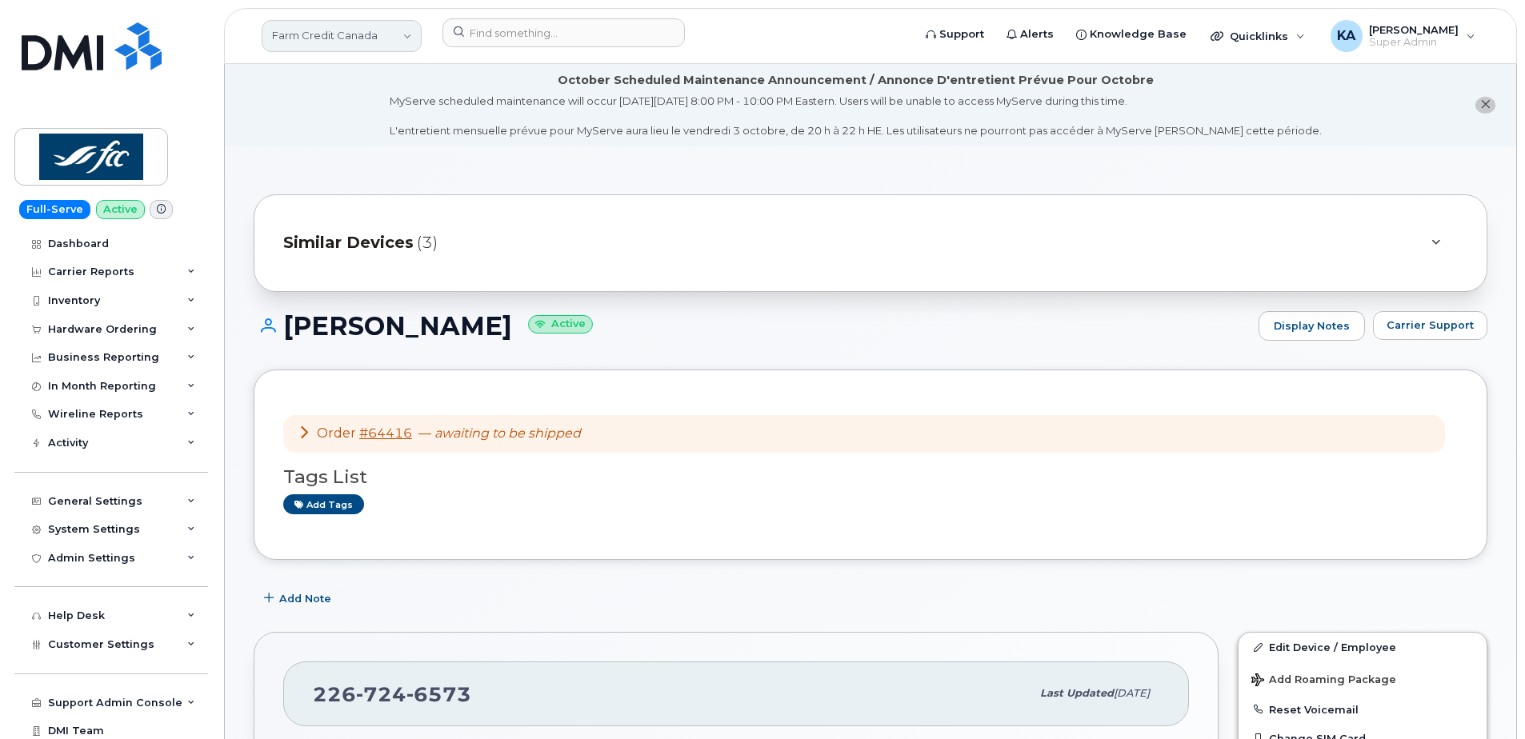
click at [402, 37] on link "Farm Credit Canada" at bounding box center [342, 36] width 160 height 32
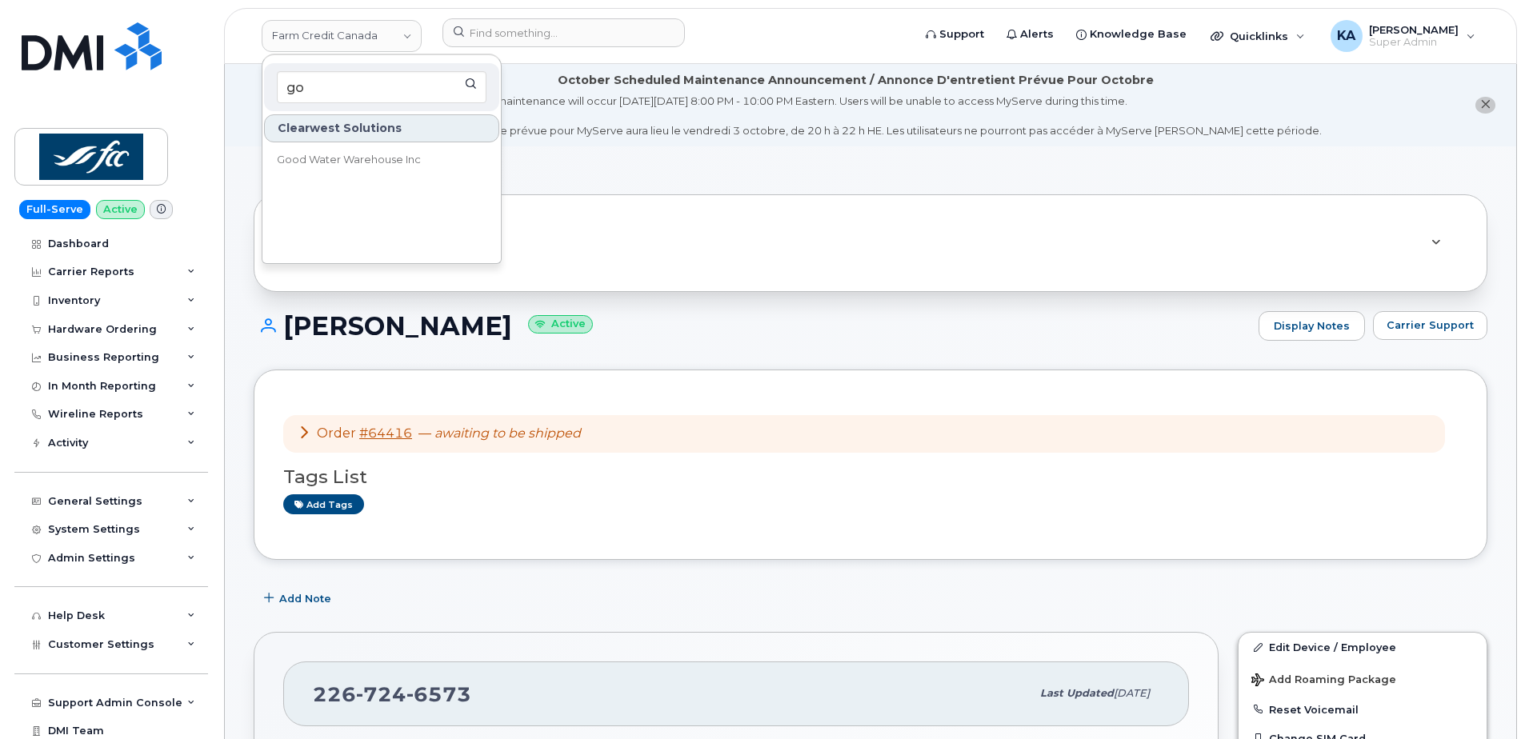
type input "goa"
